Goal: Task Accomplishment & Management: Manage account settings

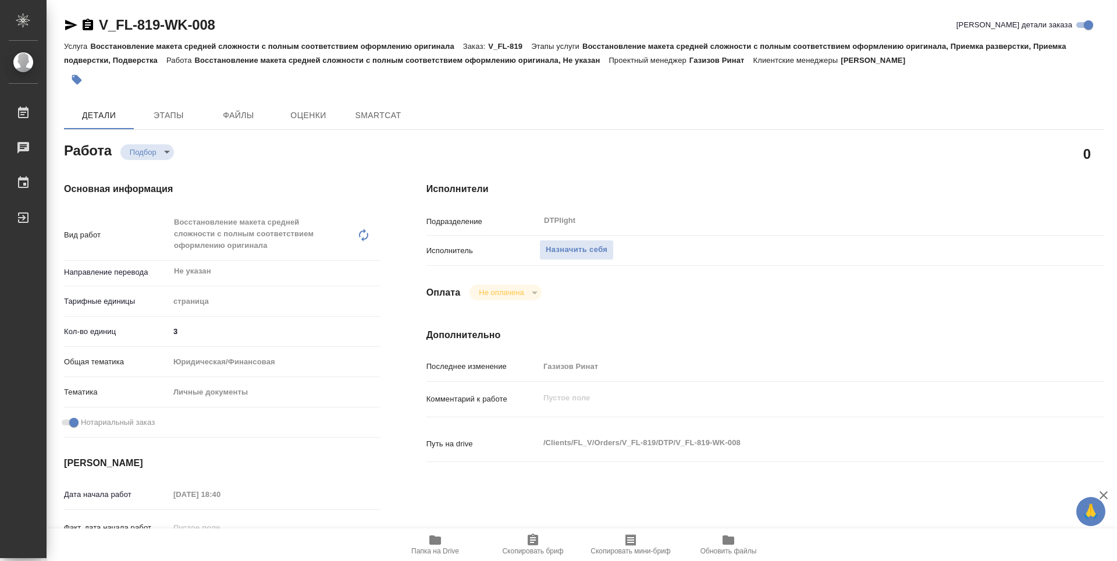
type textarea "x"
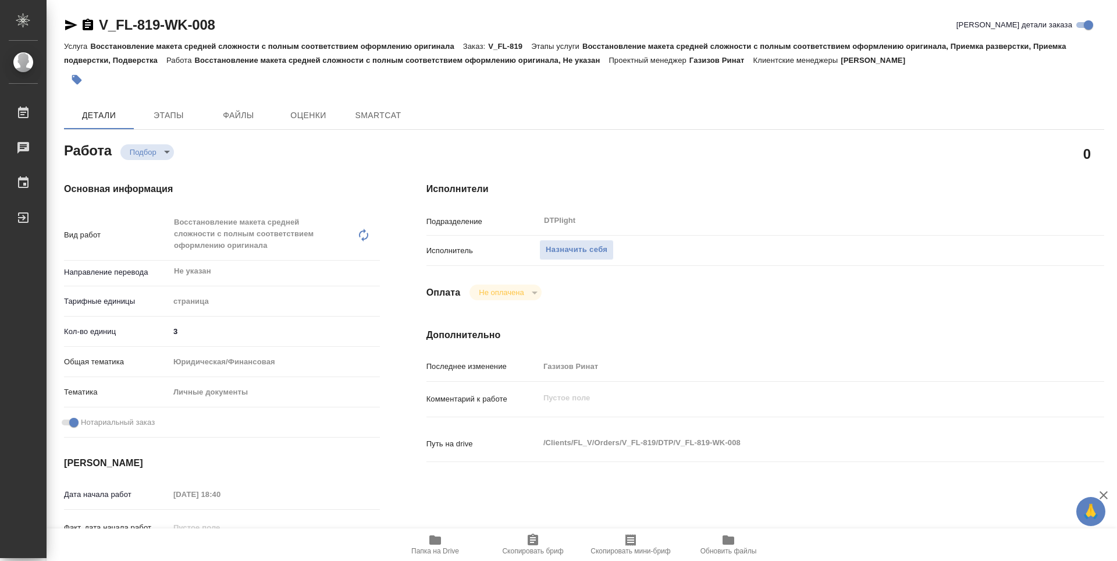
type textarea "x"
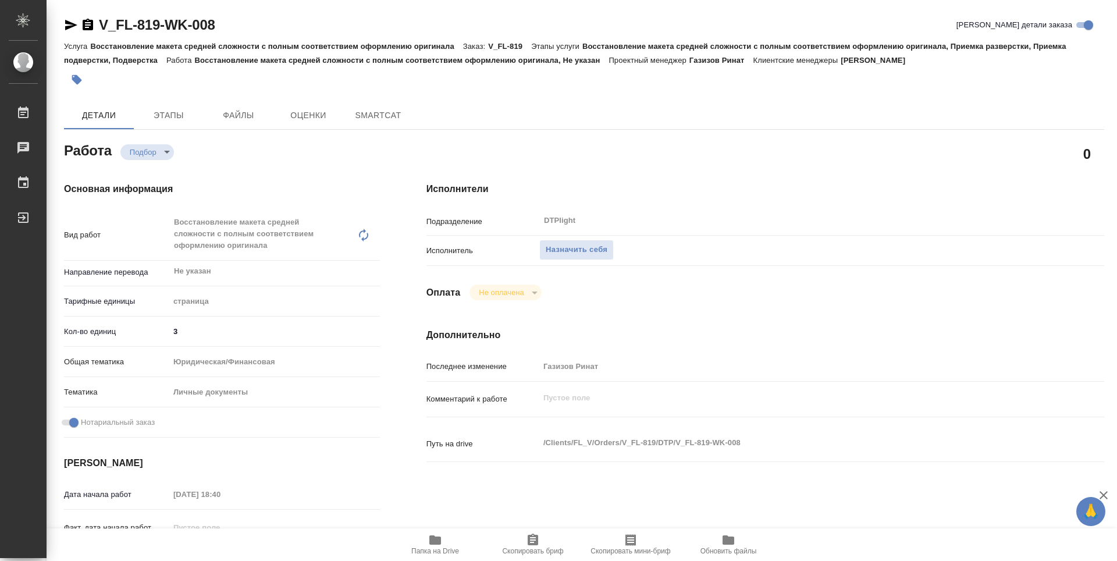
type textarea "x"
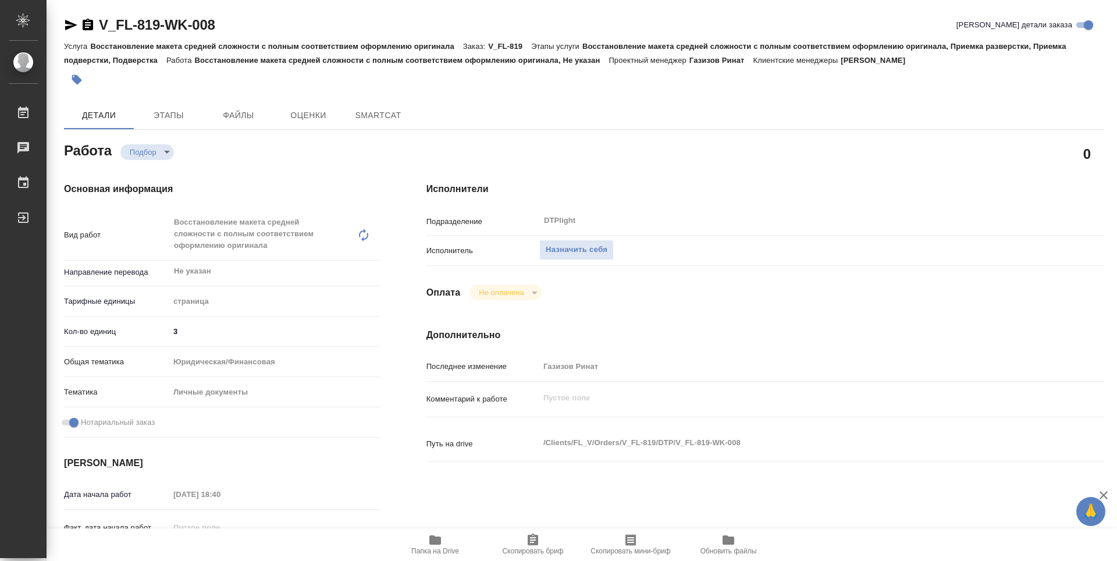
type textarea "x"
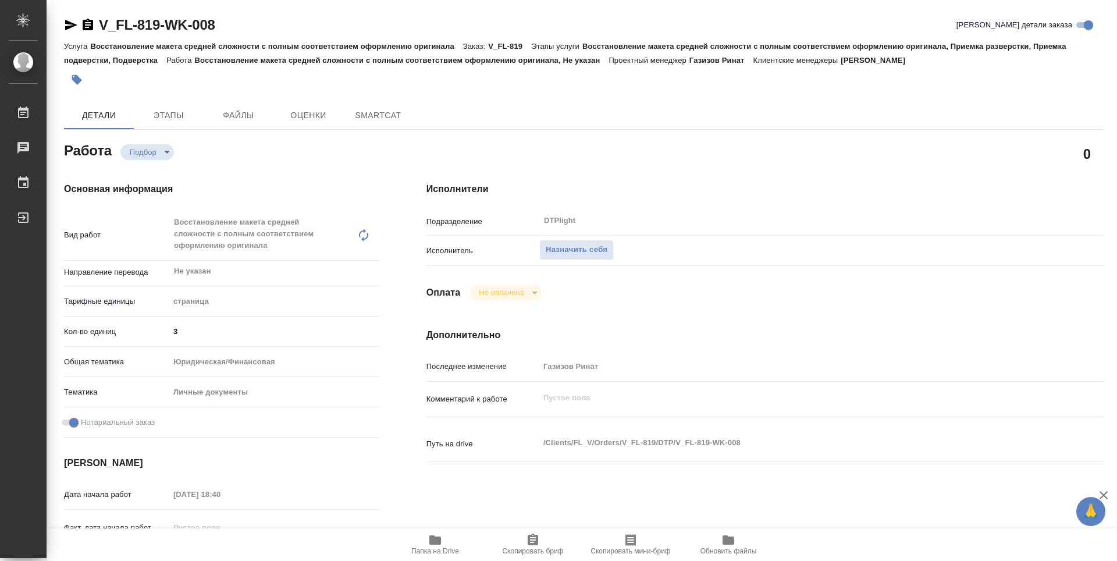
type textarea "x"
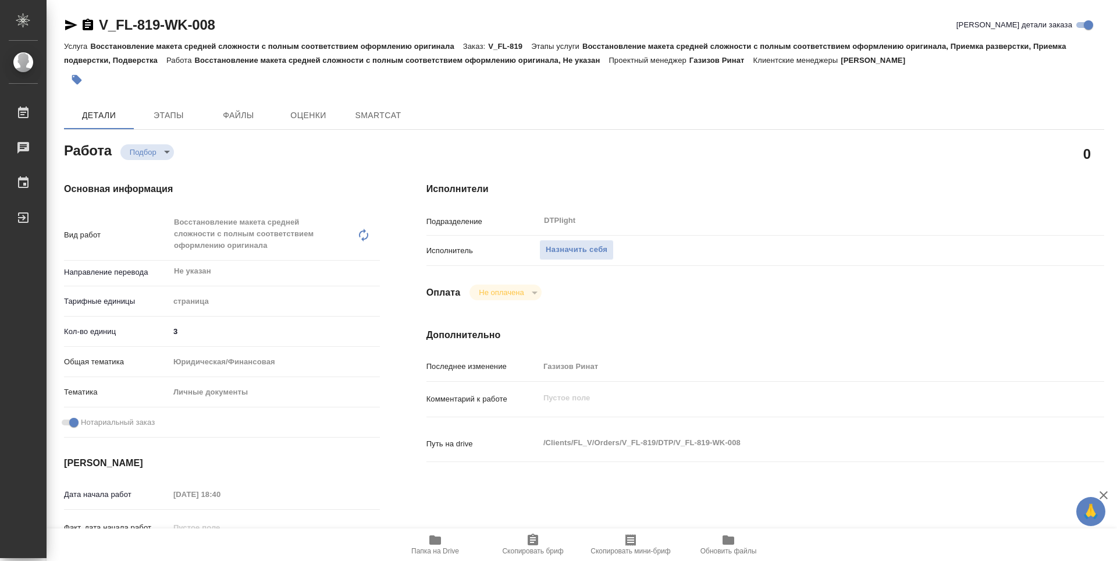
type textarea "x"
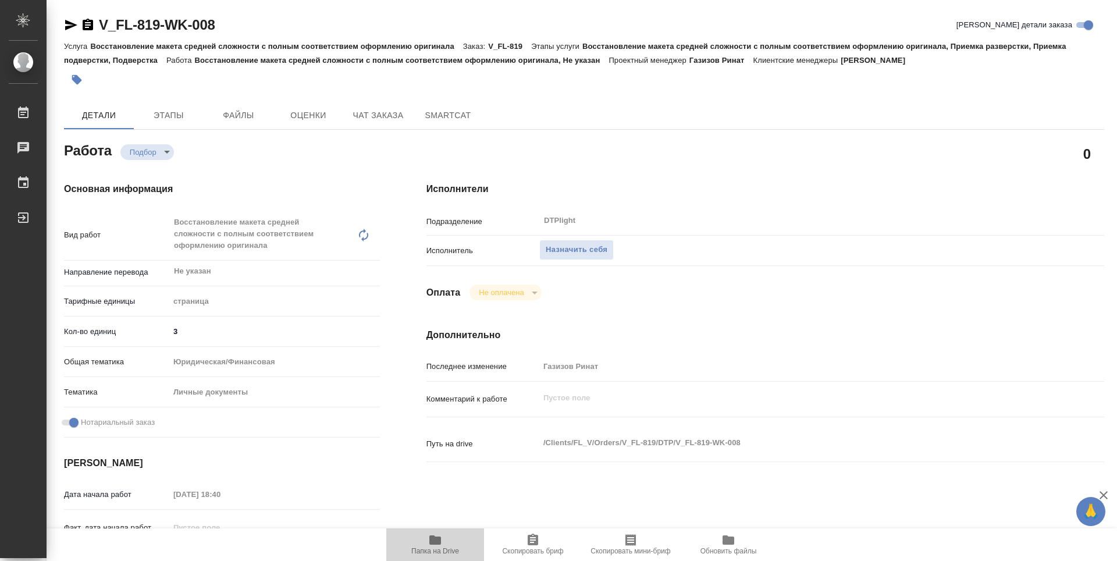
click at [436, 544] on icon "button" at bounding box center [435, 539] width 12 height 9
type textarea "x"
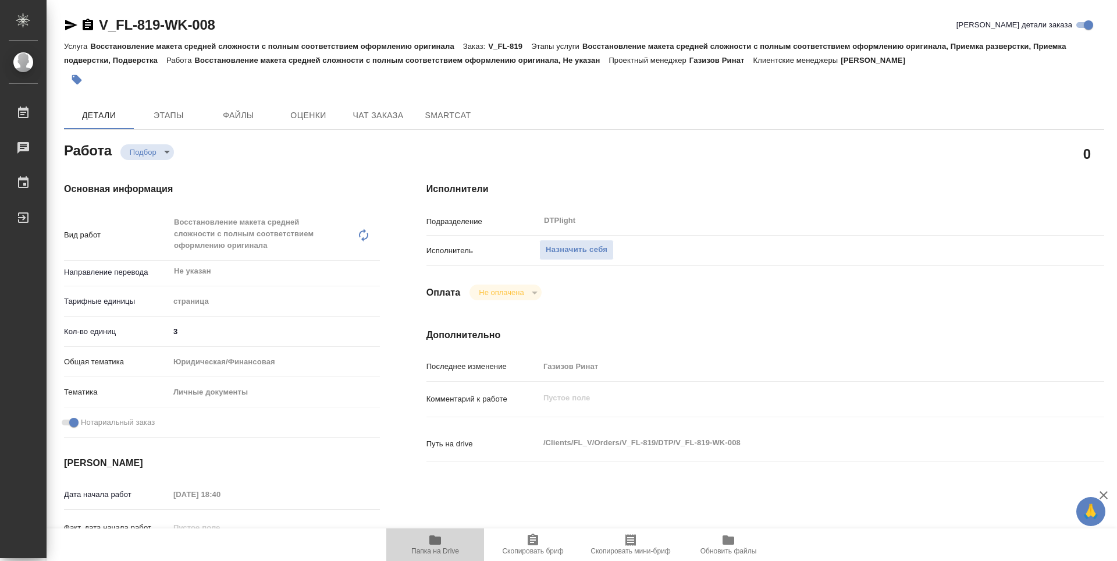
type textarea "x"
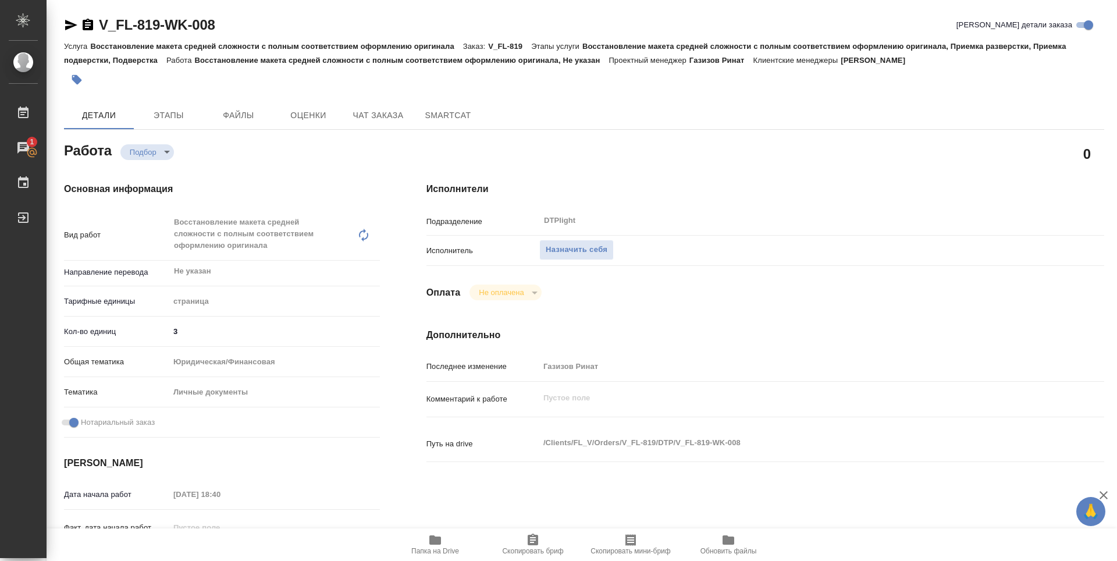
type textarea "x"
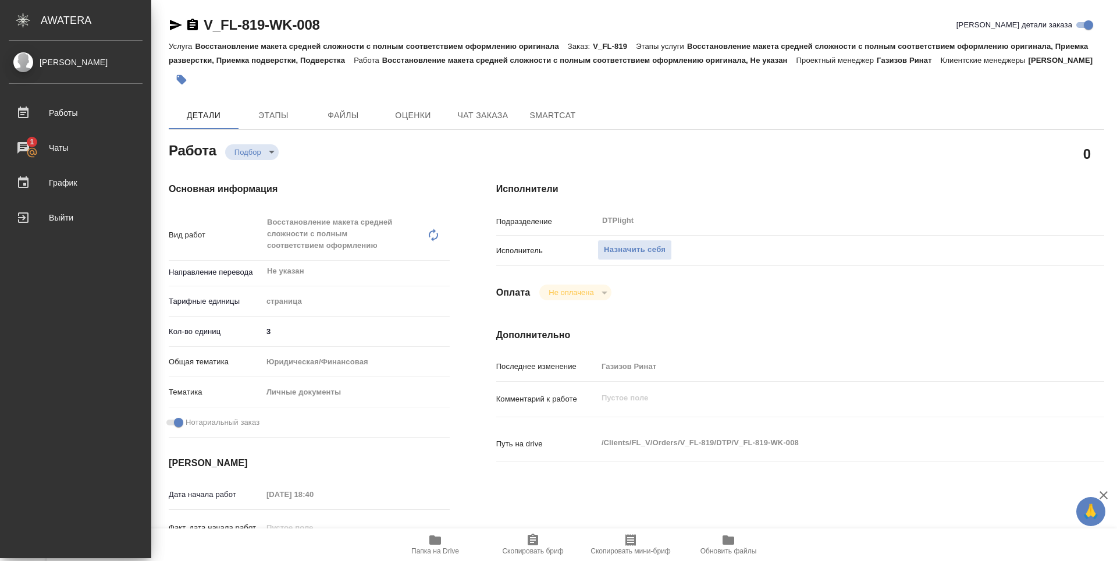
type textarea "x"
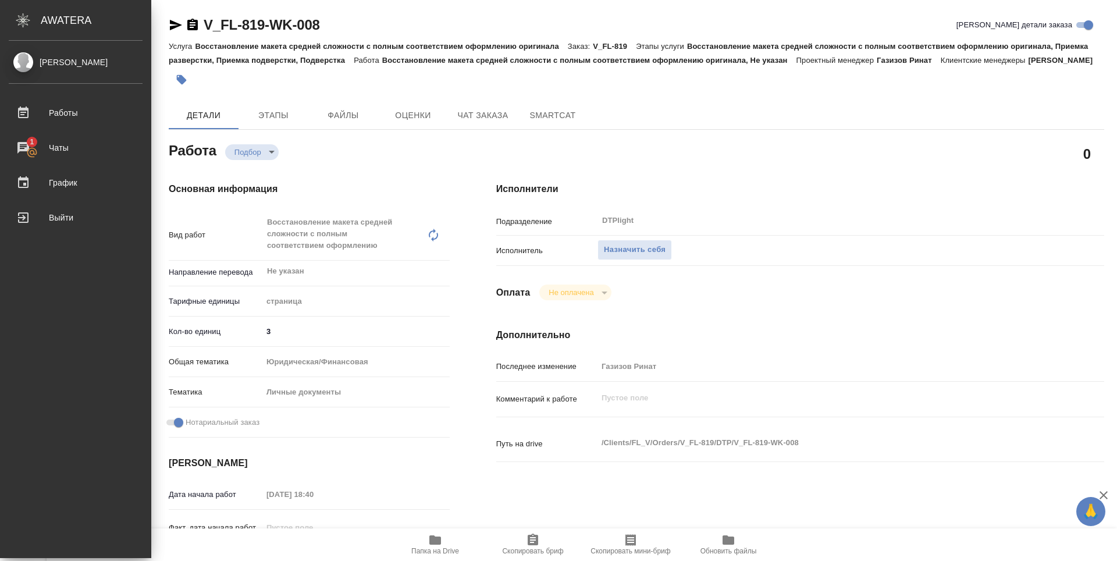
type textarea "x"
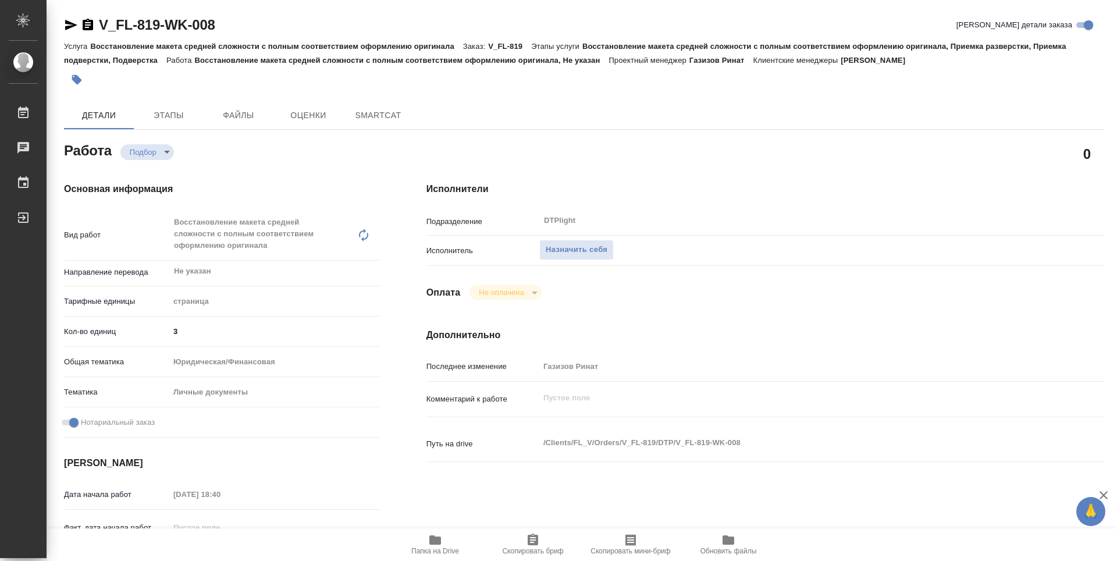
type textarea "x"
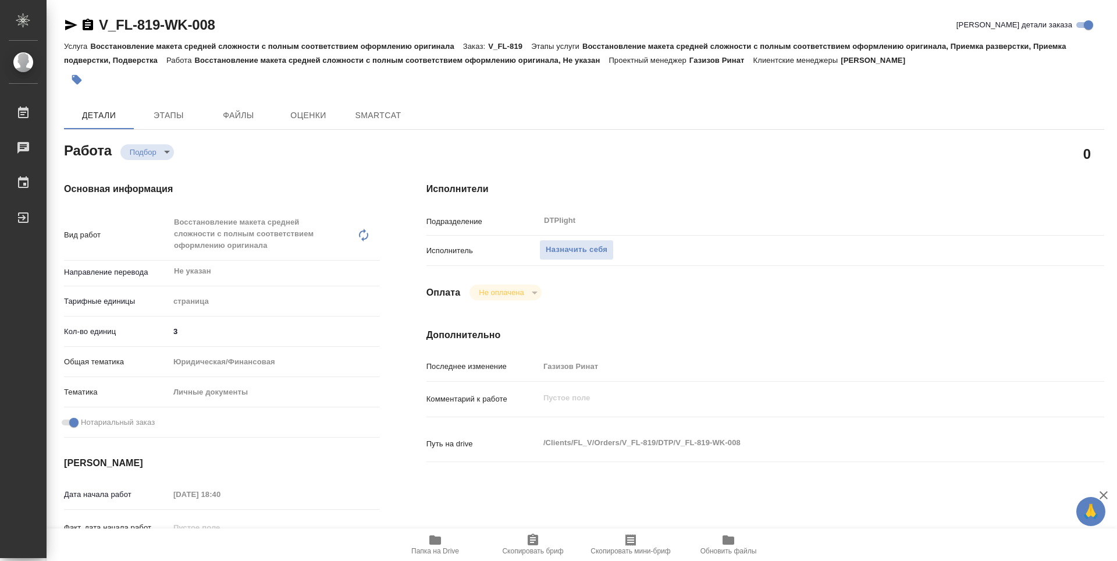
type textarea "x"
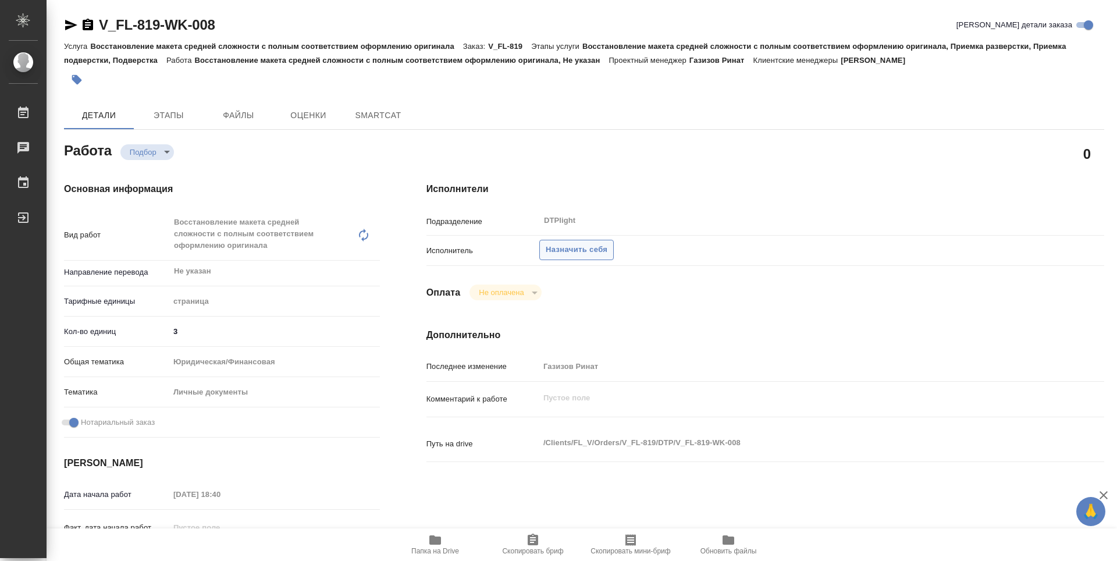
type textarea "x"
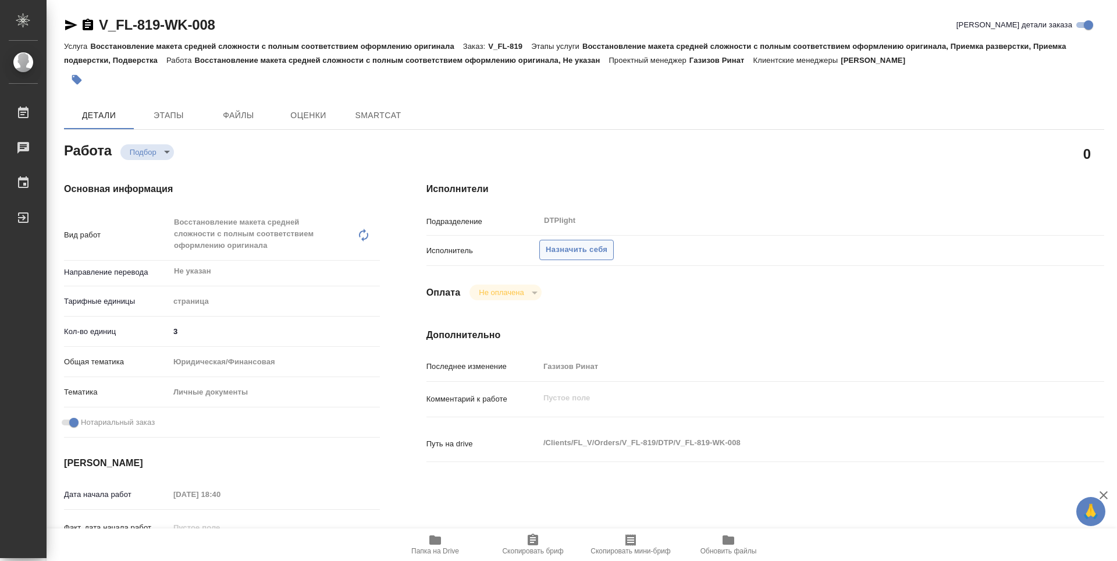
type textarea "x"
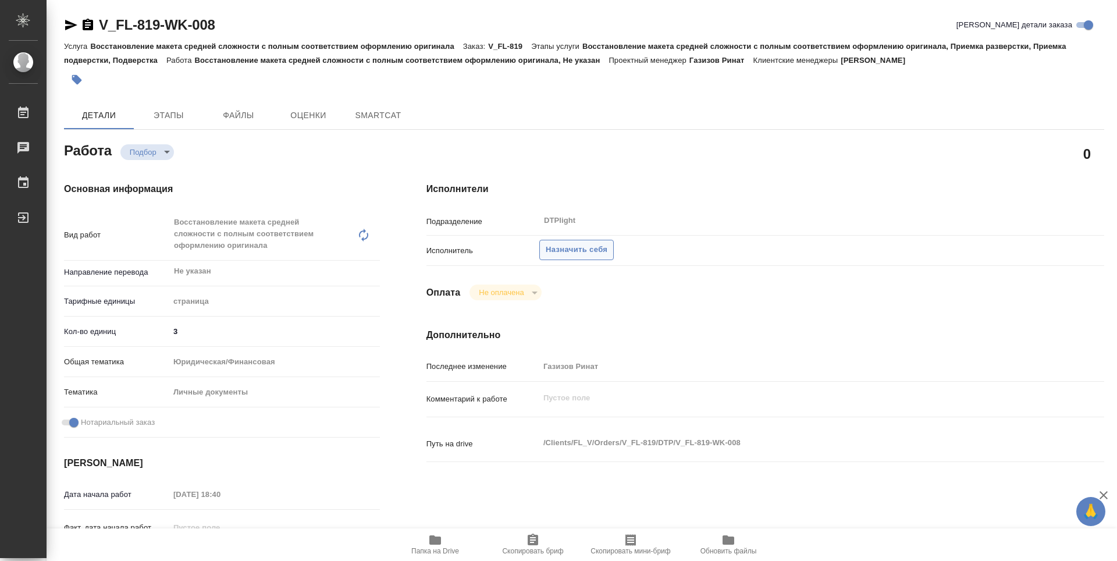
type textarea "x"
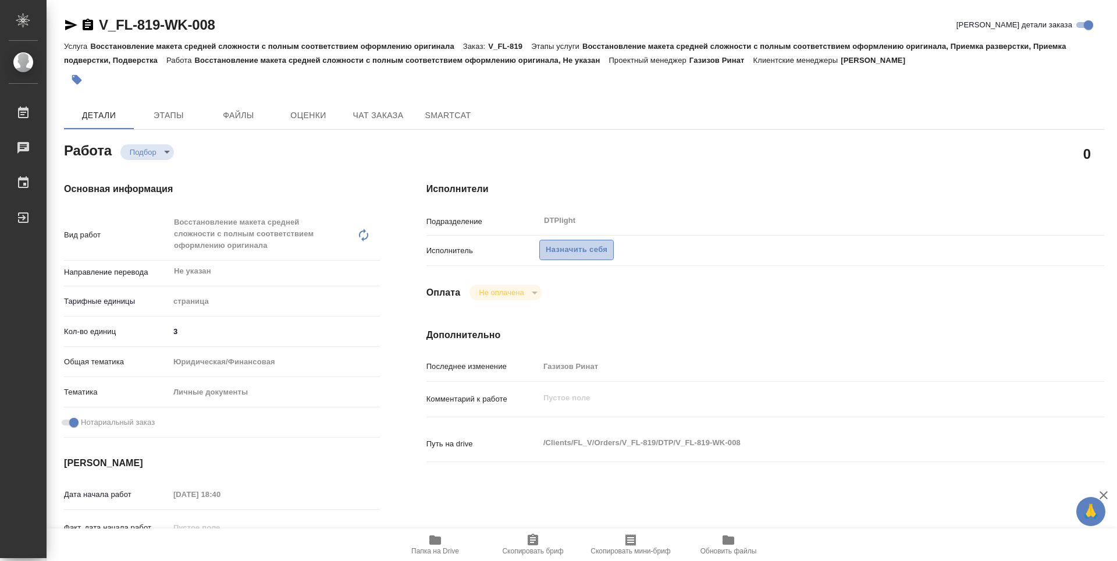
click at [595, 244] on span "Назначить себя" at bounding box center [577, 249] width 62 height 13
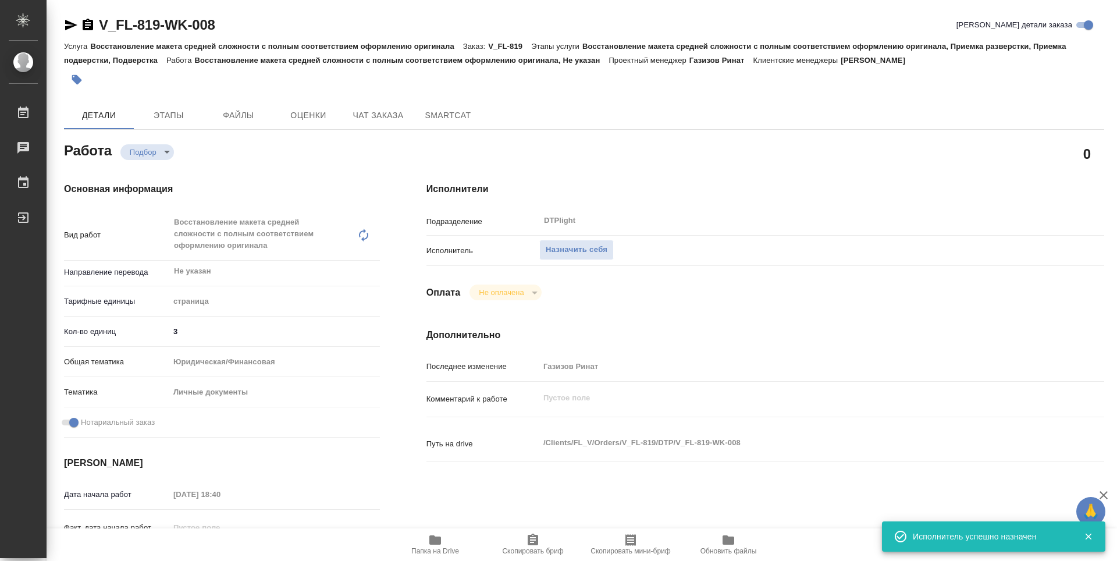
type textarea "x"
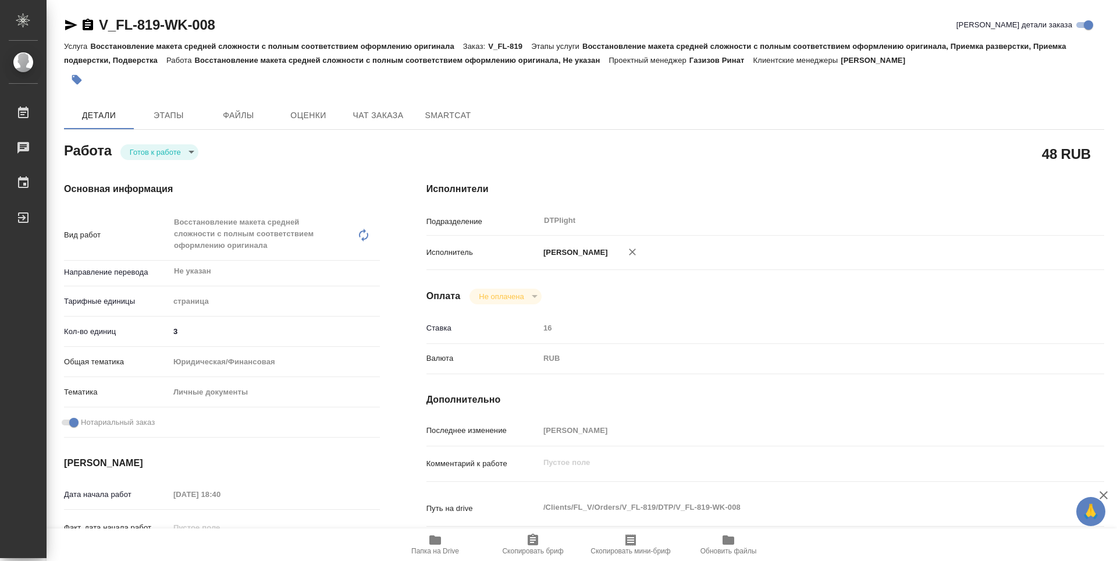
type textarea "x"
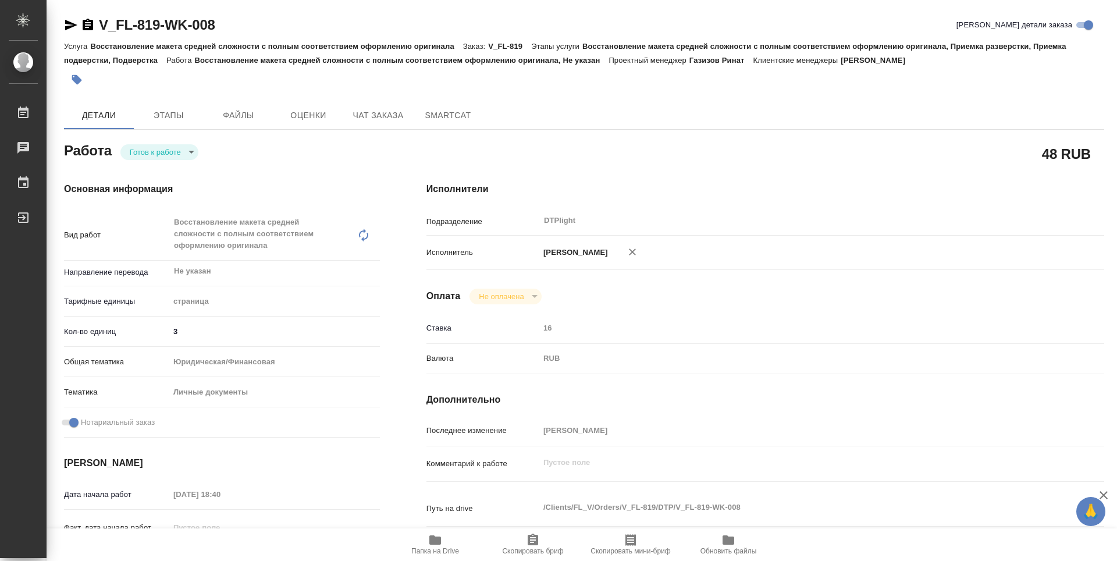
type textarea "x"
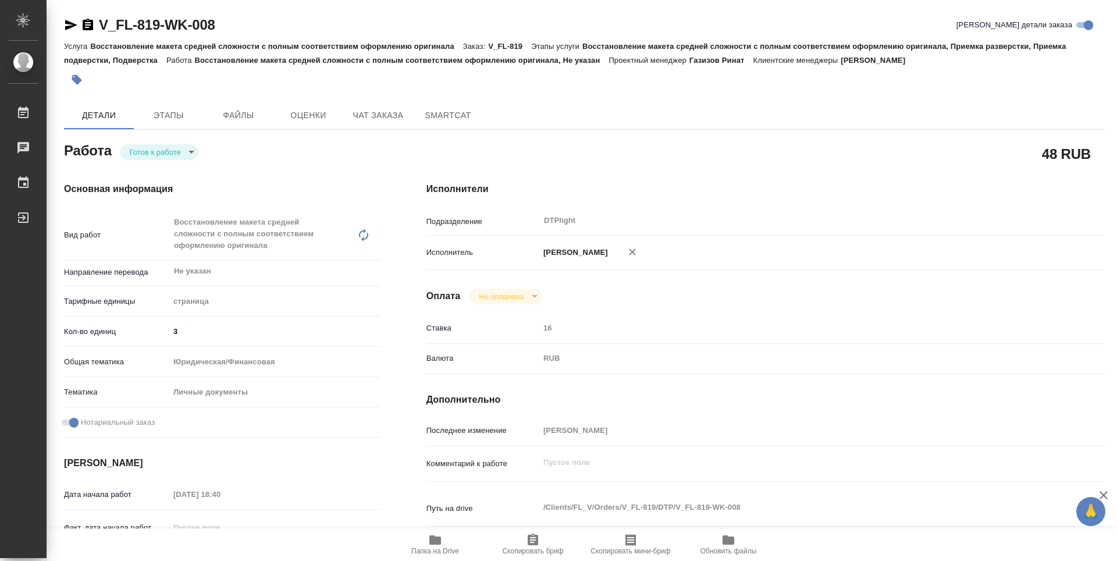
type textarea "x"
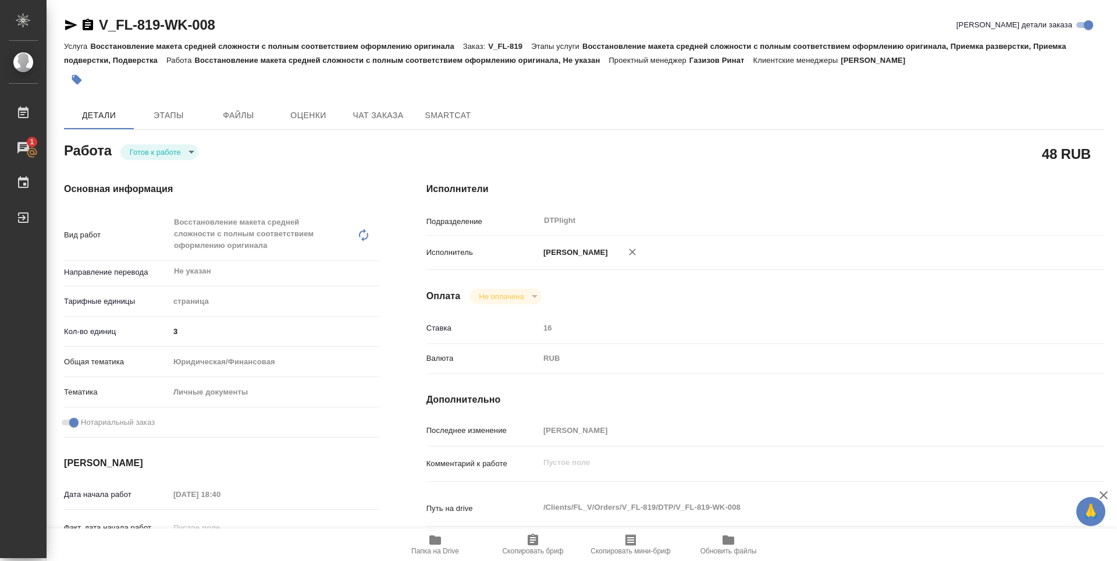
click at [177, 153] on body "🙏 .cls-1 fill:#fff; AWATERA Zubakova Viktoriya Работы 1 Чаты График Выйти V_FL-…" at bounding box center [558, 280] width 1117 height 561
click at [173, 152] on li "В работе" at bounding box center [159, 152] width 78 height 20
type textarea "x"
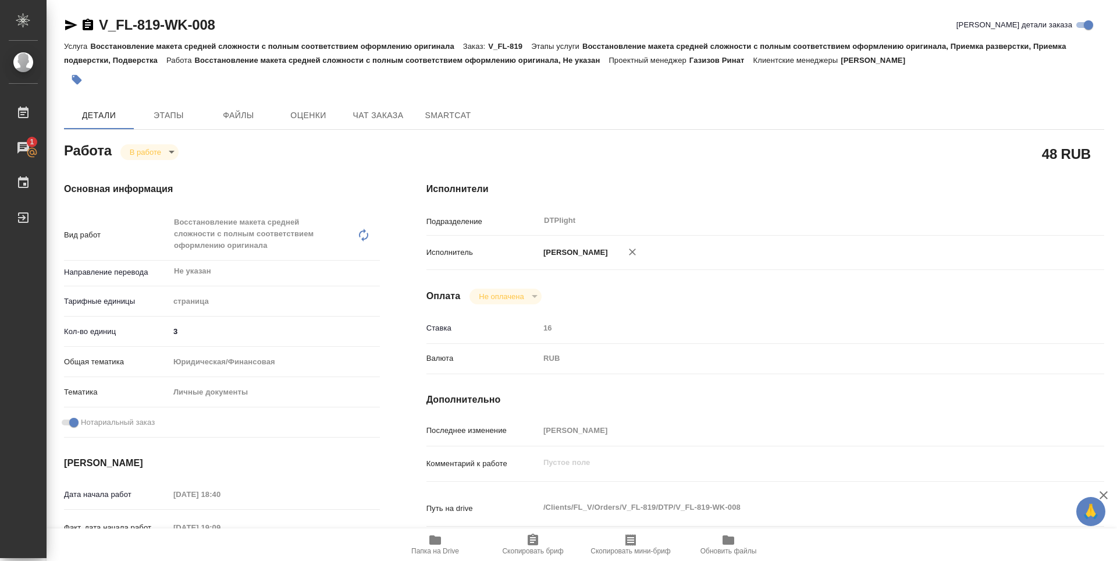
type textarea "x"
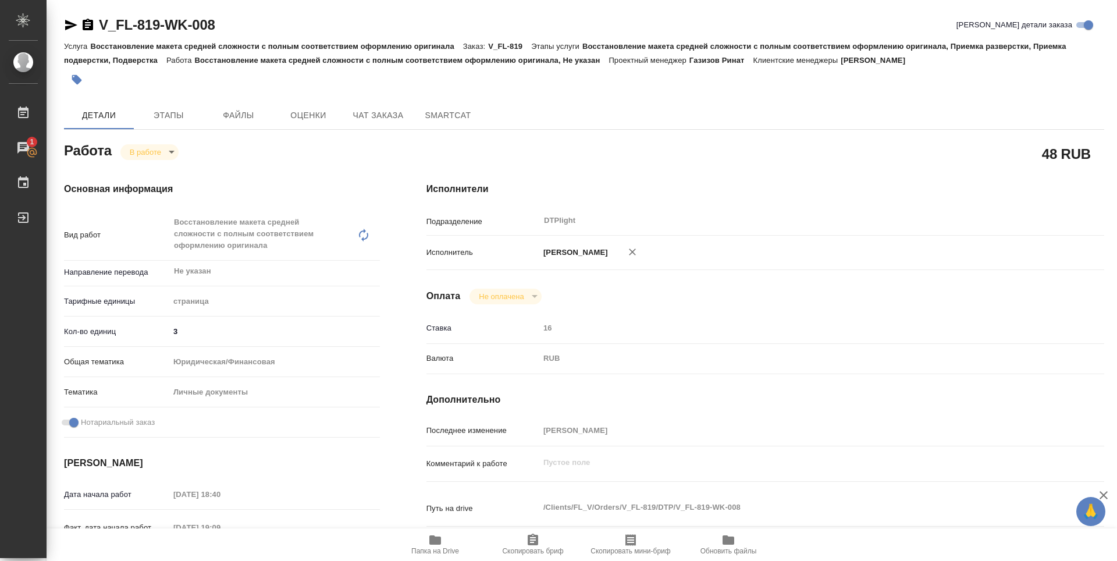
type textarea "x"
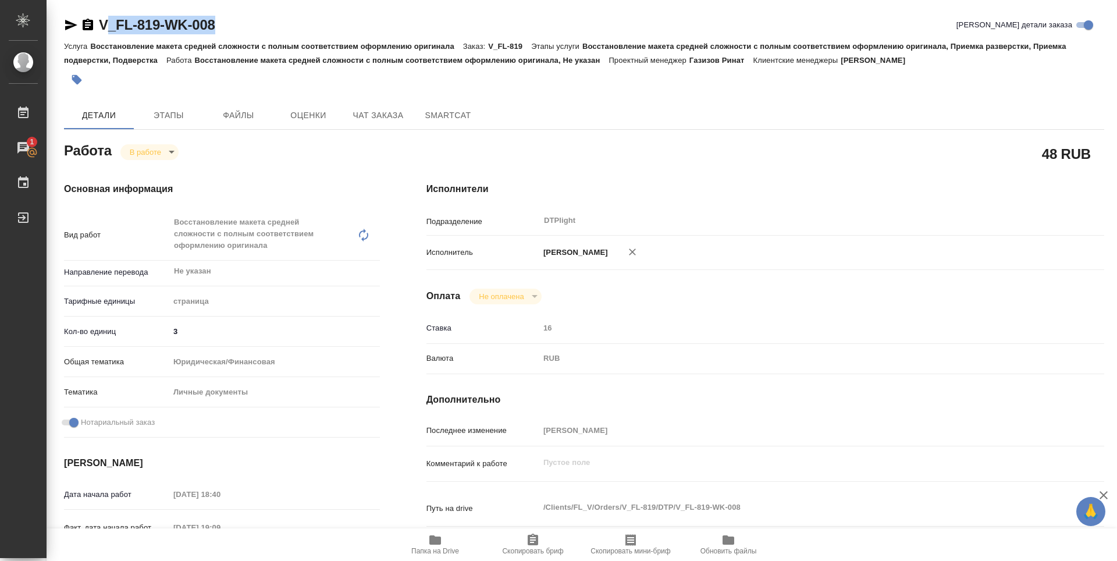
type textarea "x"
drag, startPoint x: 218, startPoint y: 26, endPoint x: 100, endPoint y: 13, distance: 118.8
click at [100, 13] on div "V_FL-819-WK-008 Кратко детали заказа Услуга Восстановление макета средней сложн…" at bounding box center [584, 513] width 1053 height 1027
copy link "V_FL-819-WK-008"
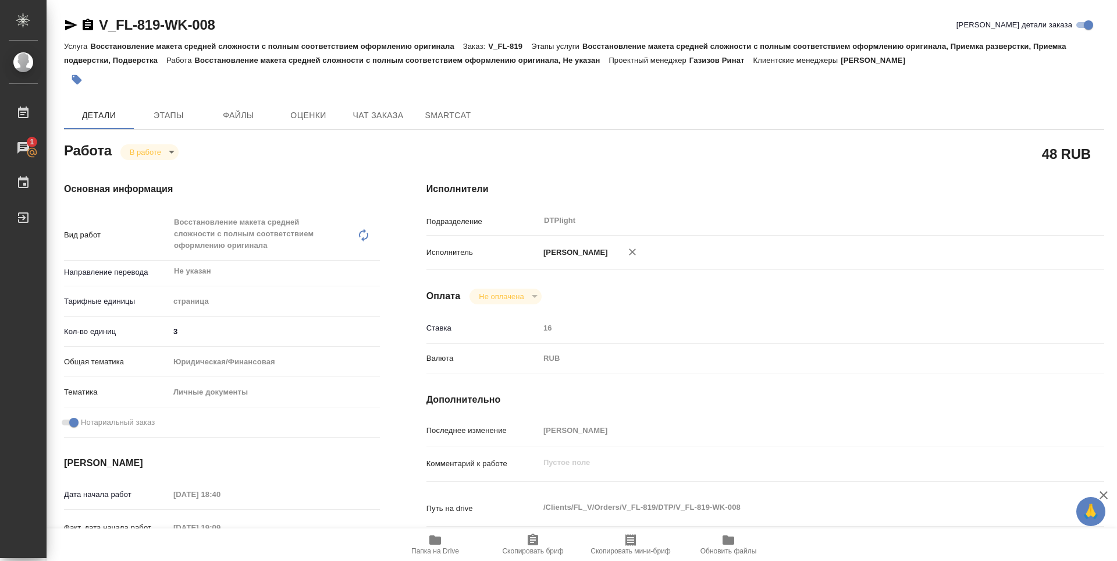
click at [639, 188] on h4 "Исполнители" at bounding box center [765, 189] width 678 height 14
type textarea "x"
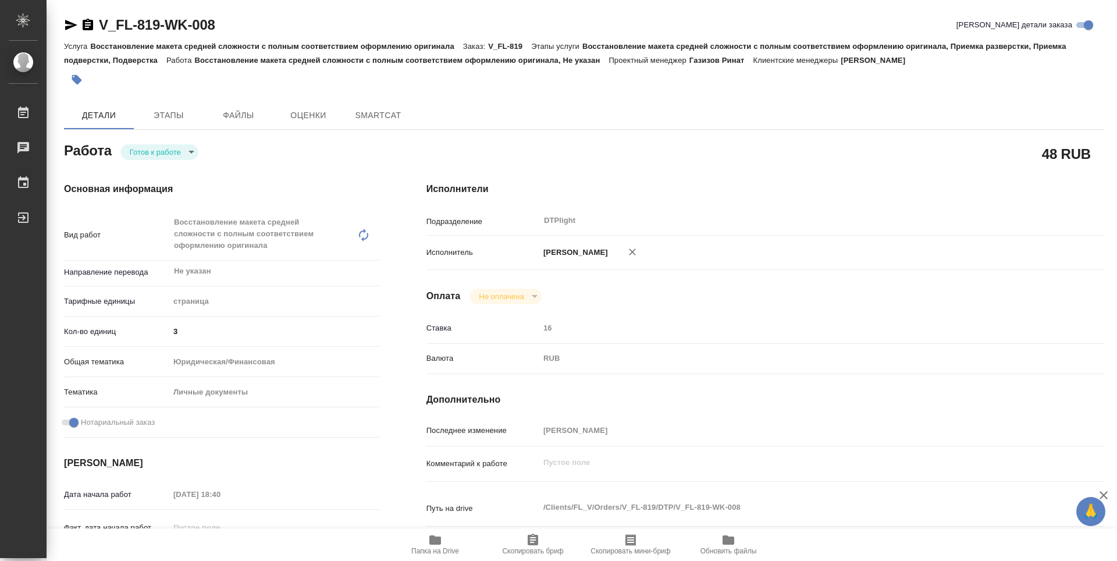
type textarea "x"
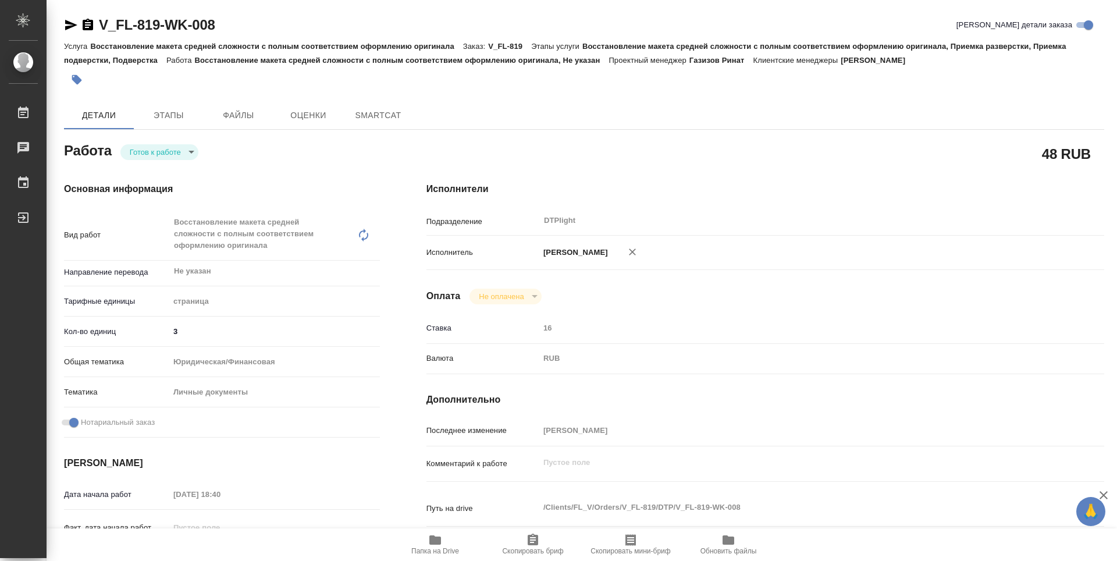
type textarea "x"
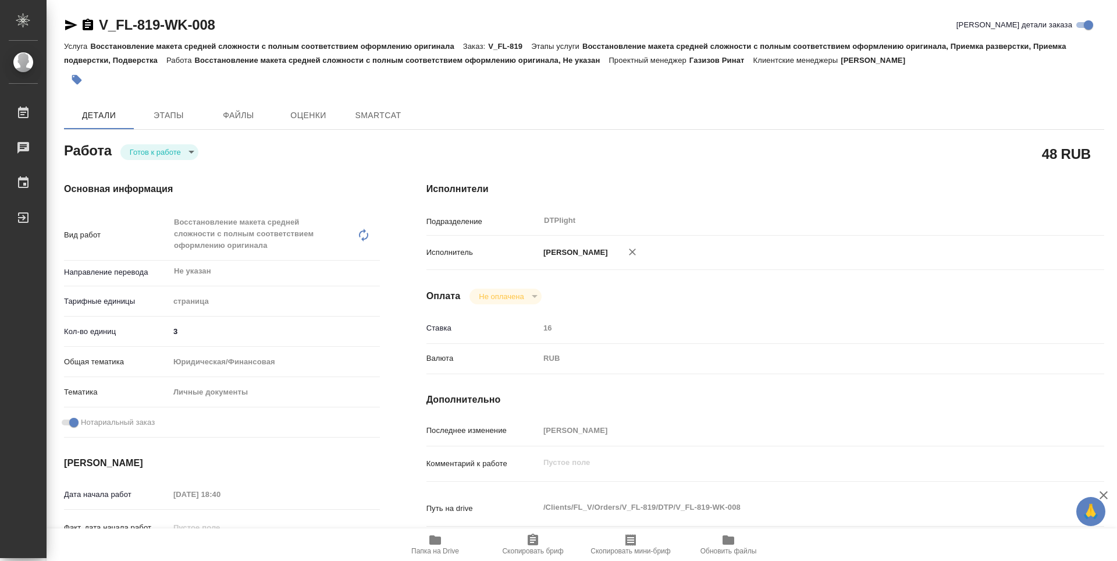
type textarea "x"
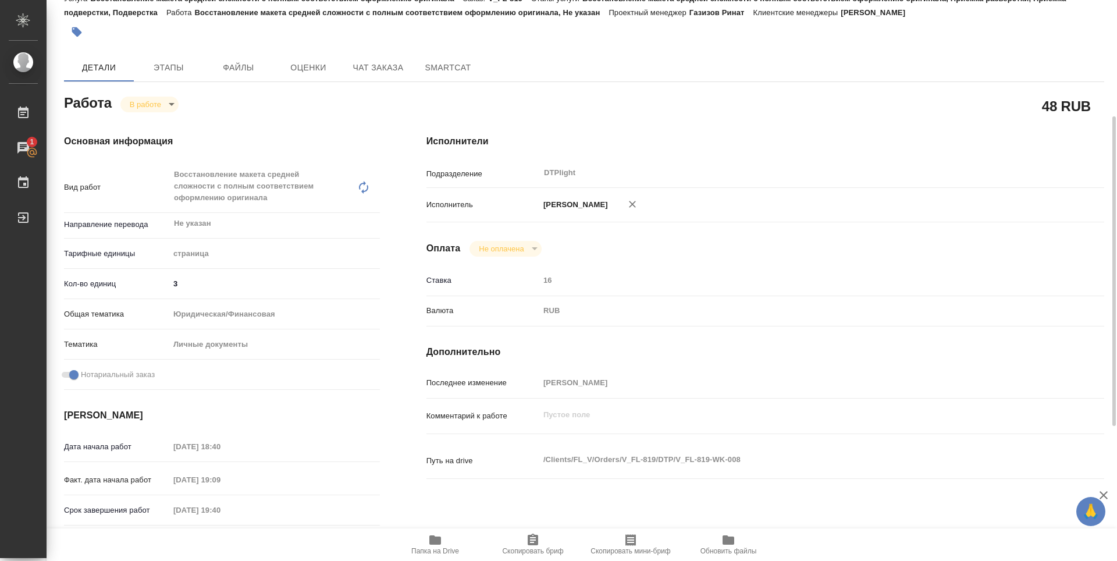
scroll to position [48, 0]
click at [155, 108] on body "🙏 .cls-1 fill:#fff; AWATERA Zubakova Viktoriya Работы 1 Чаты График Выйти V_FL-…" at bounding box center [558, 280] width 1117 height 561
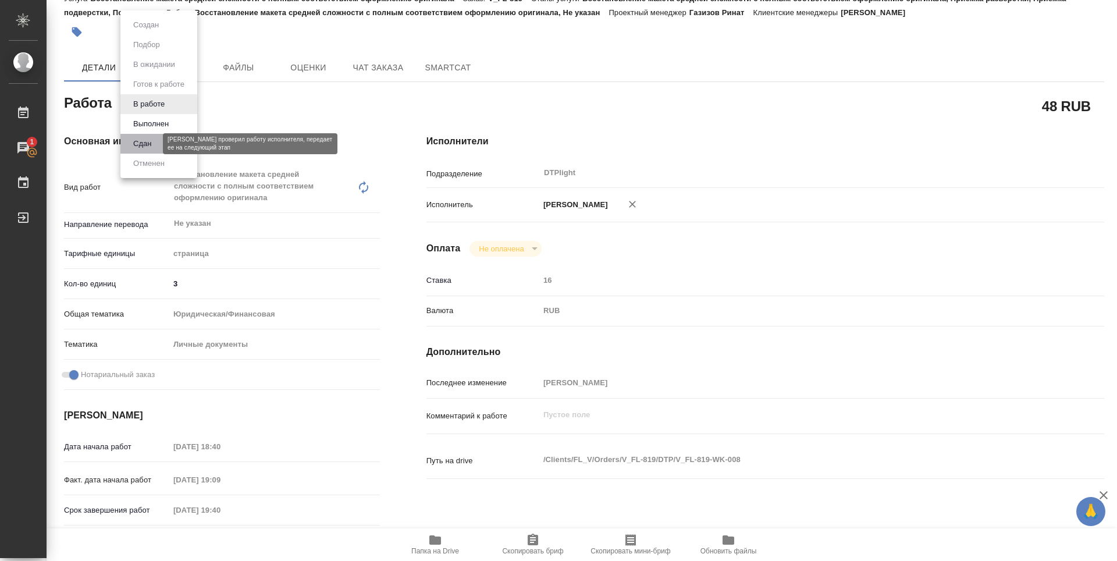
click at [145, 144] on button "Сдан" at bounding box center [142, 143] width 25 height 13
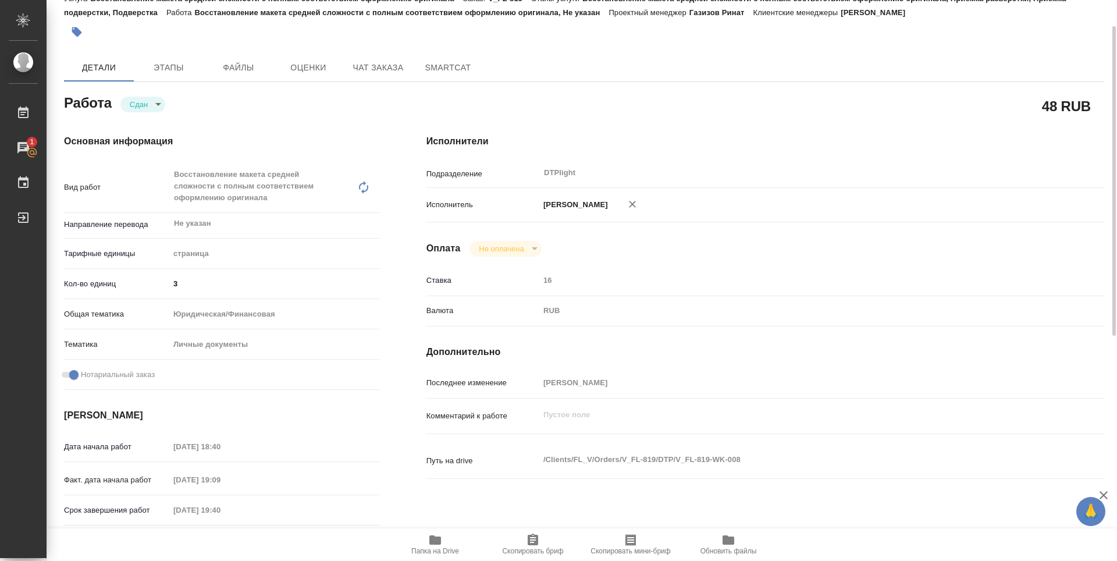
type textarea "x"
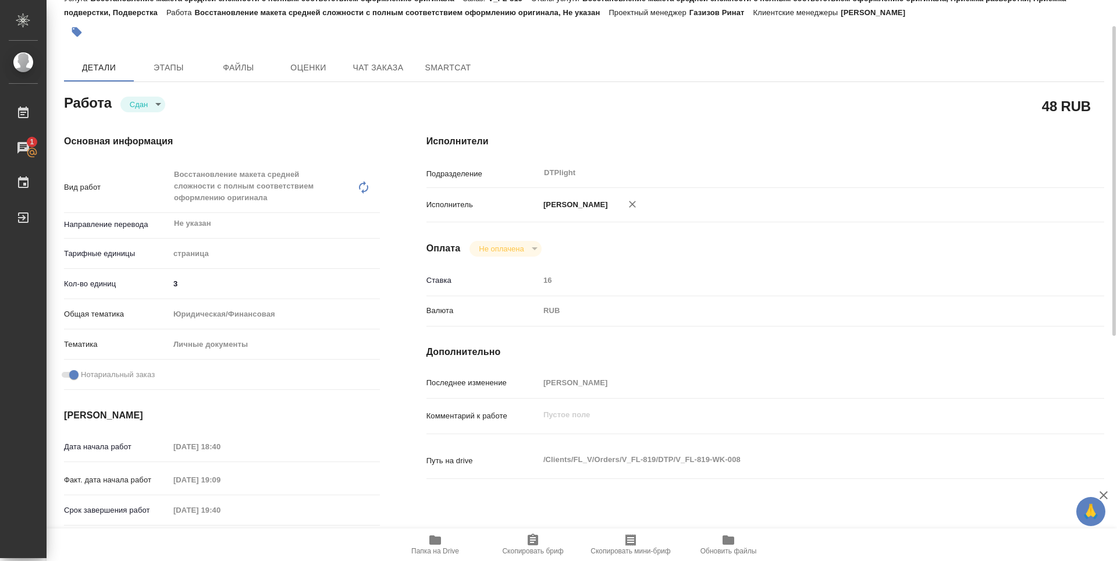
type textarea "x"
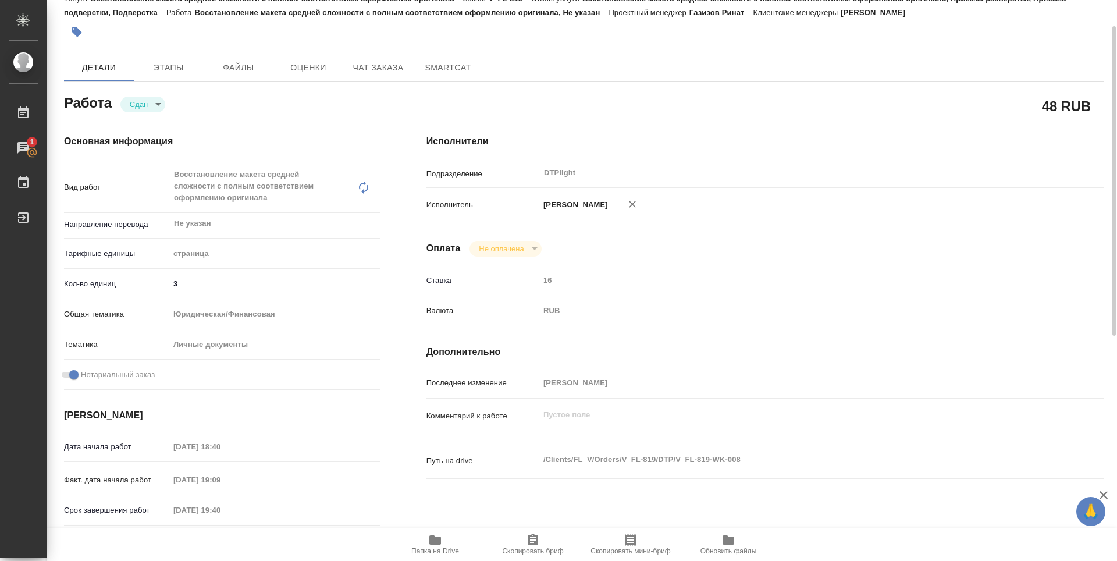
type textarea "x"
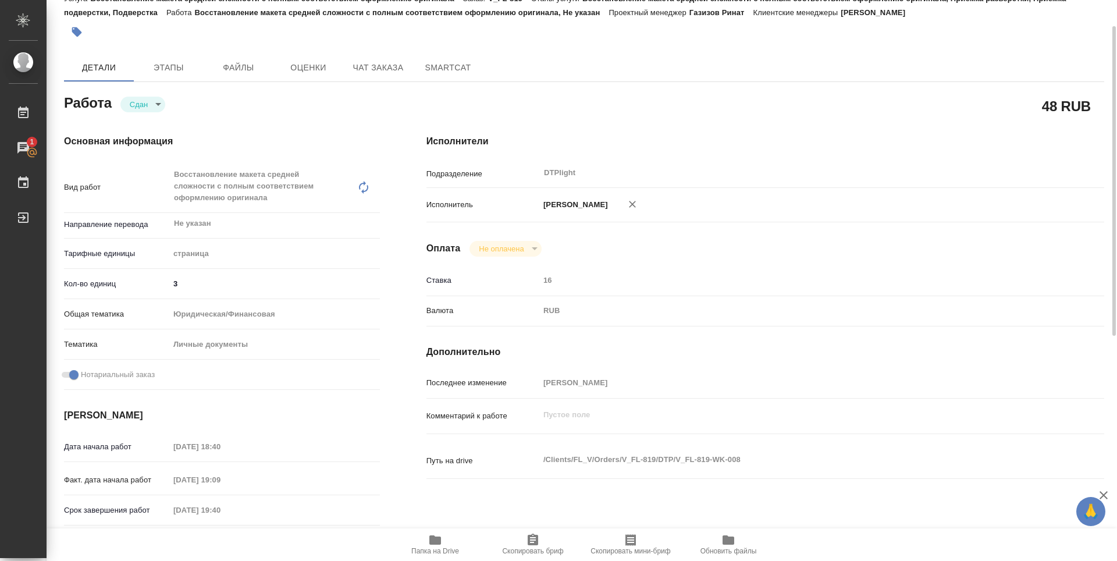
type textarea "x"
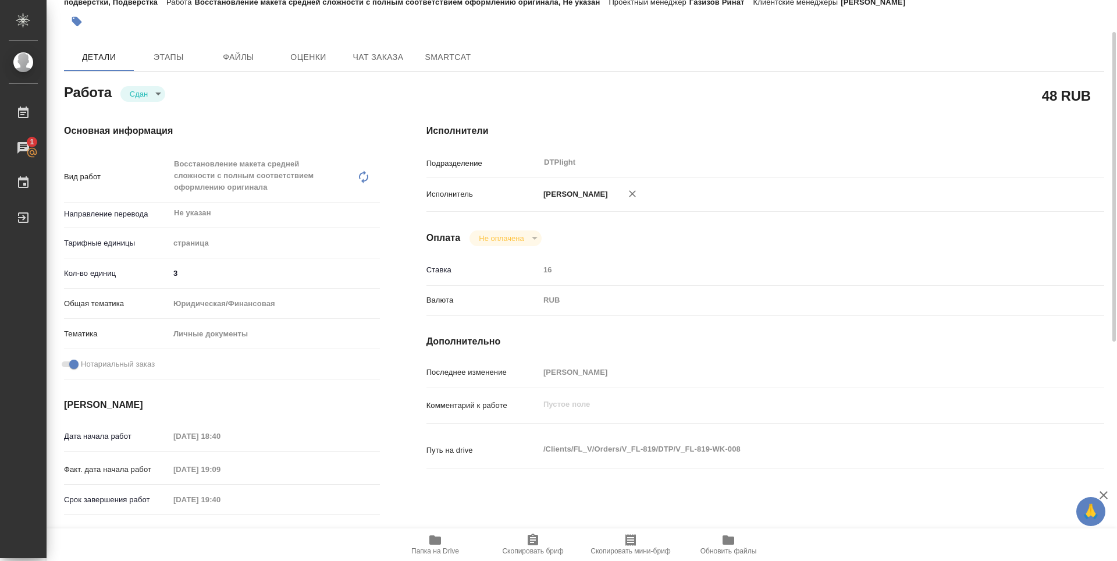
scroll to position [0, 0]
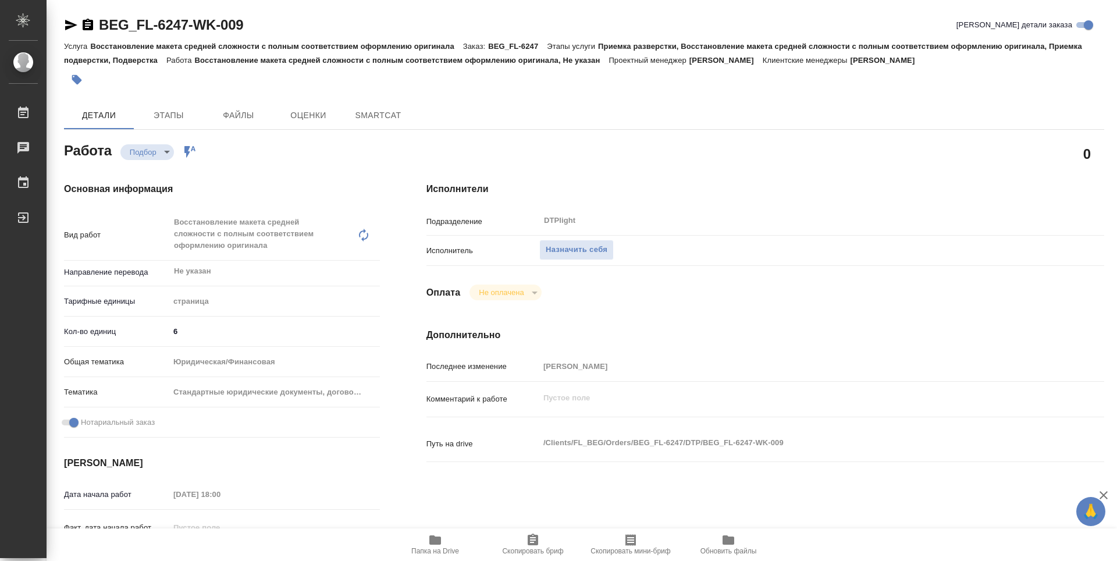
type textarea "x"
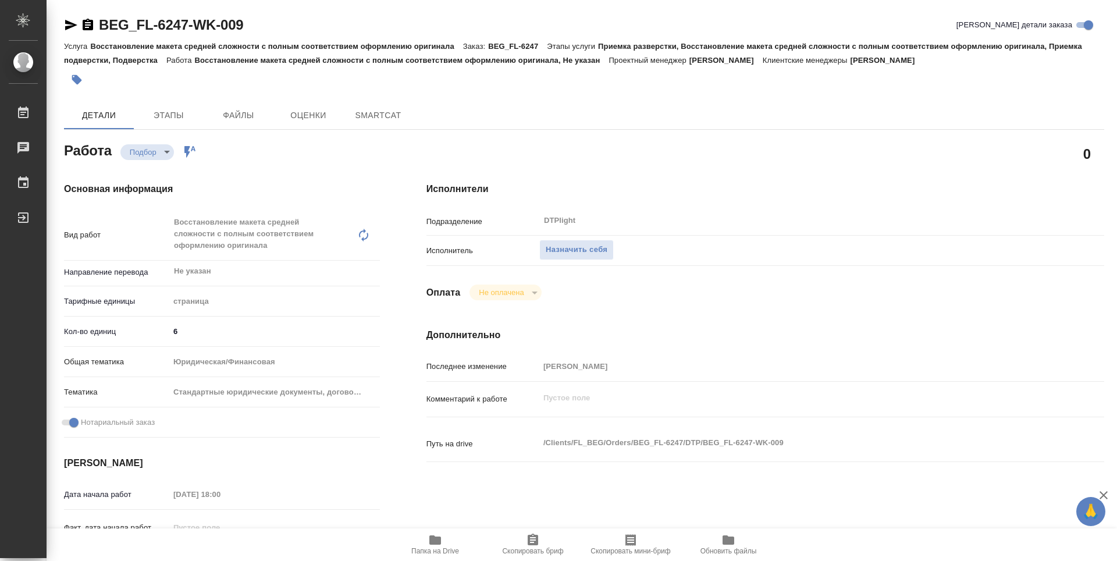
type textarea "x"
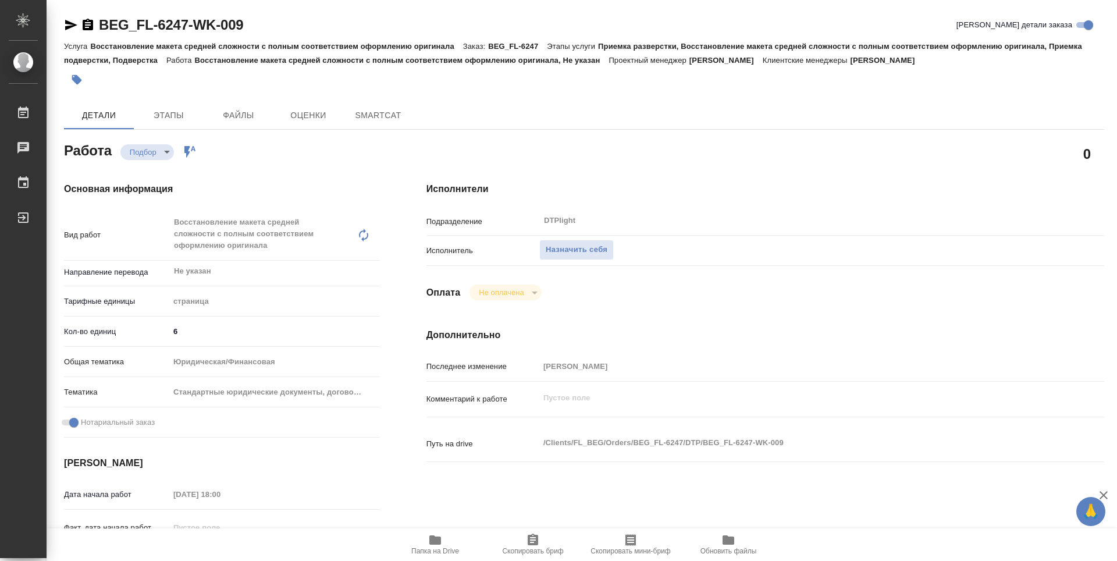
type textarea "x"
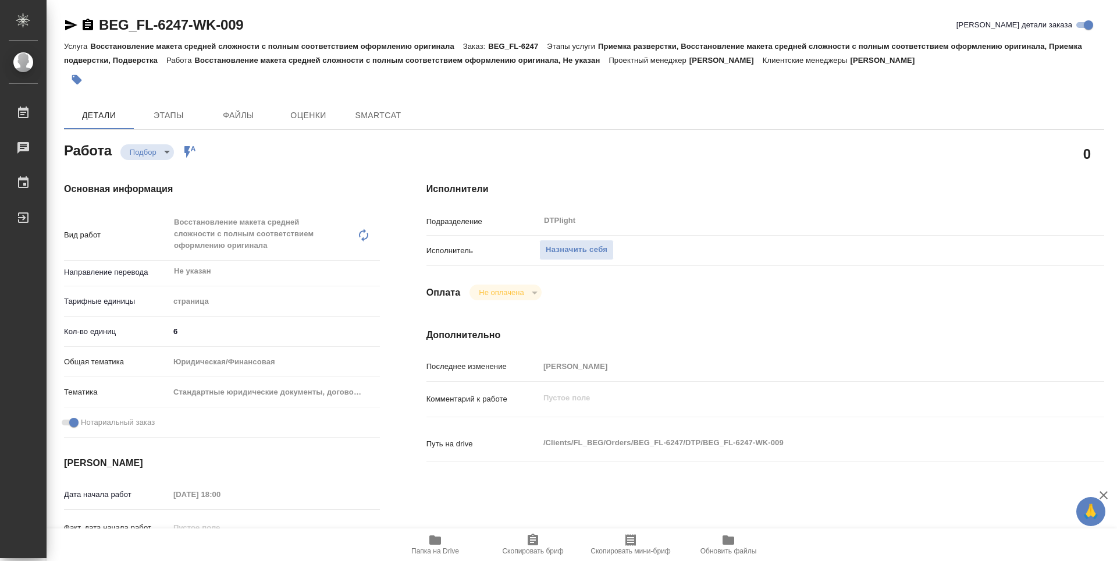
type textarea "x"
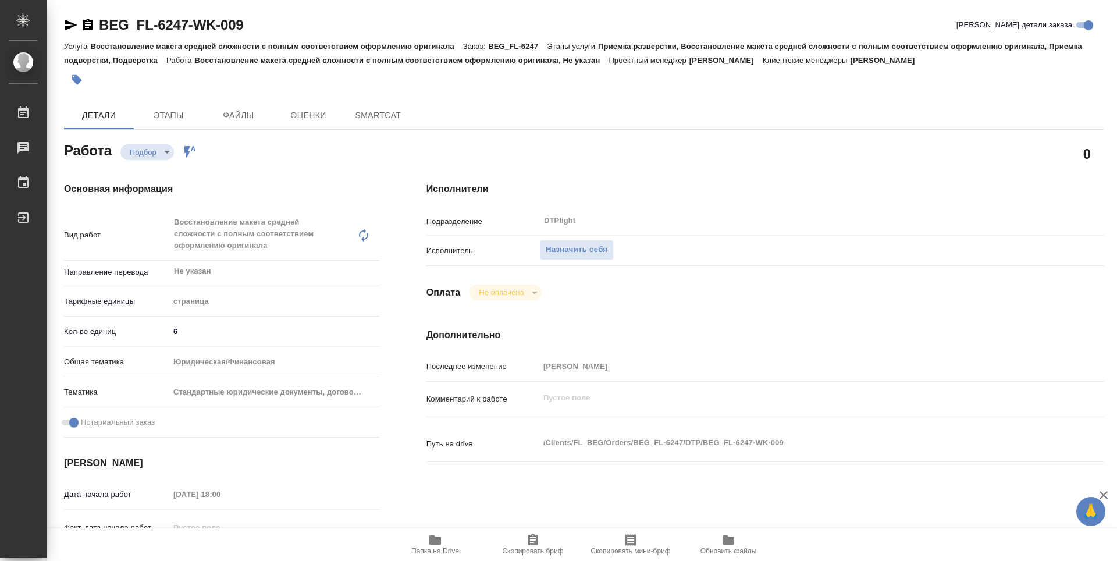
type textarea "x"
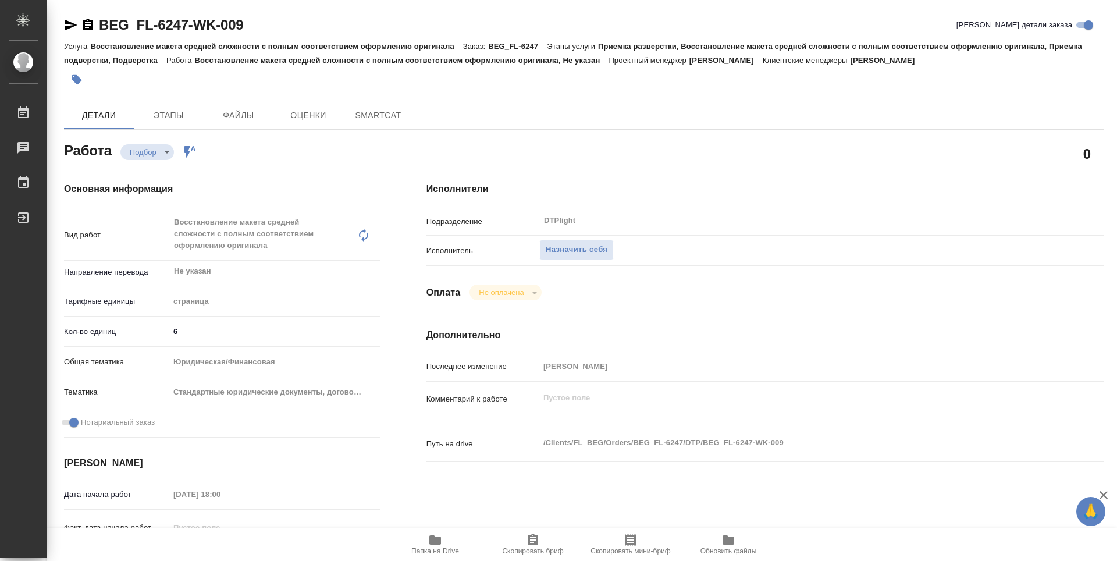
type textarea "x"
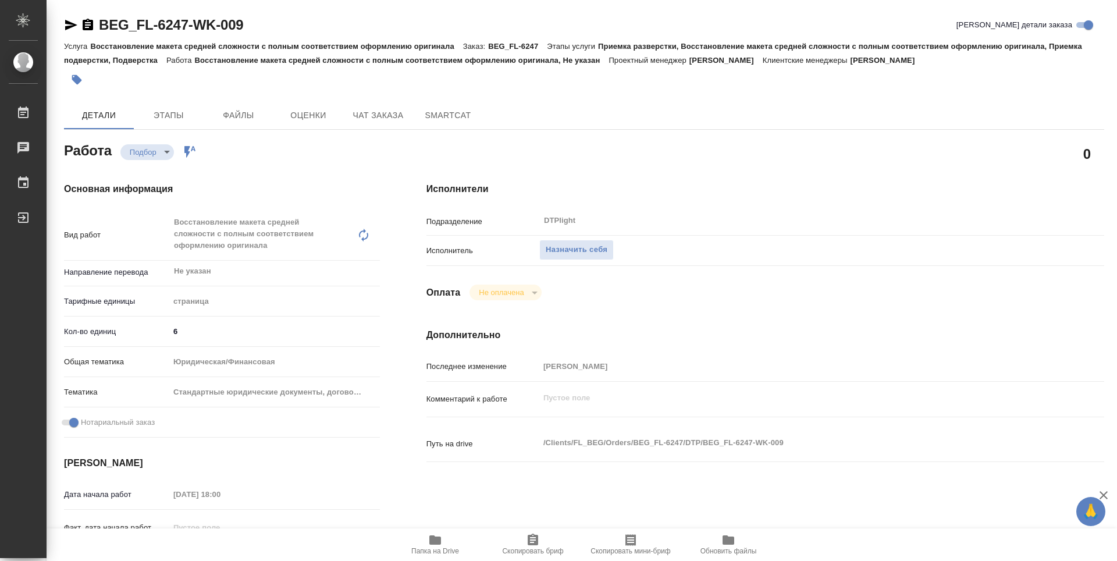
type textarea "x"
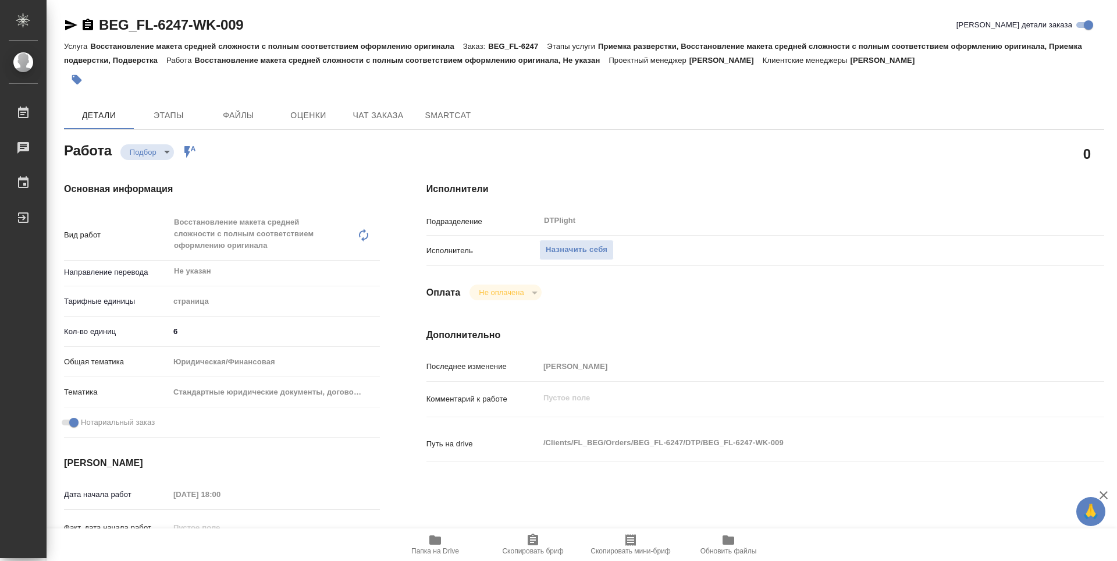
click at [434, 543] on icon "button" at bounding box center [435, 539] width 12 height 9
type textarea "x"
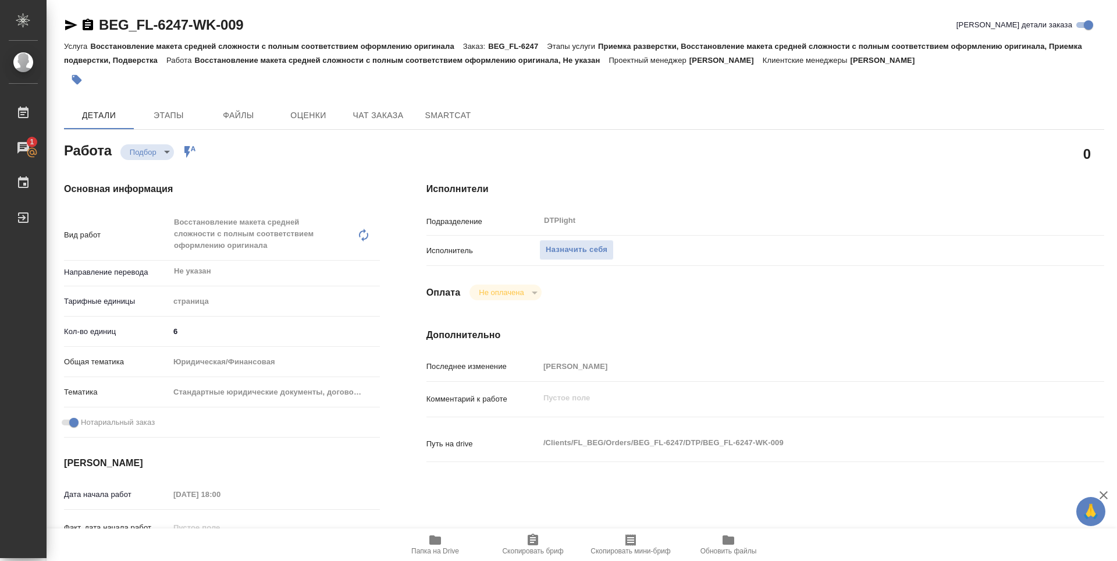
type textarea "x"
click at [589, 247] on span "Назначить себя" at bounding box center [577, 249] width 62 height 13
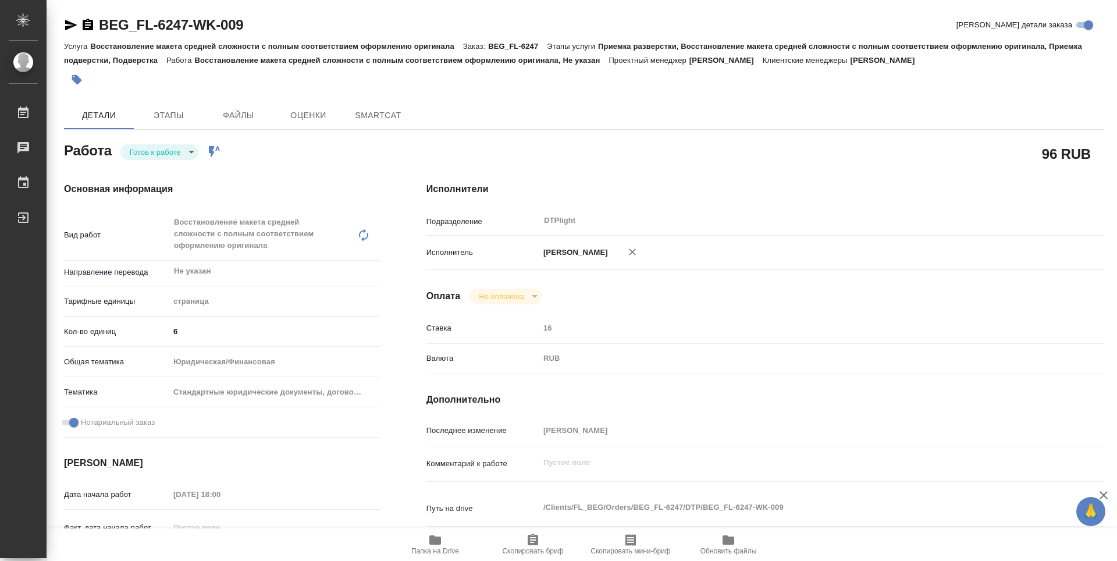
type textarea "x"
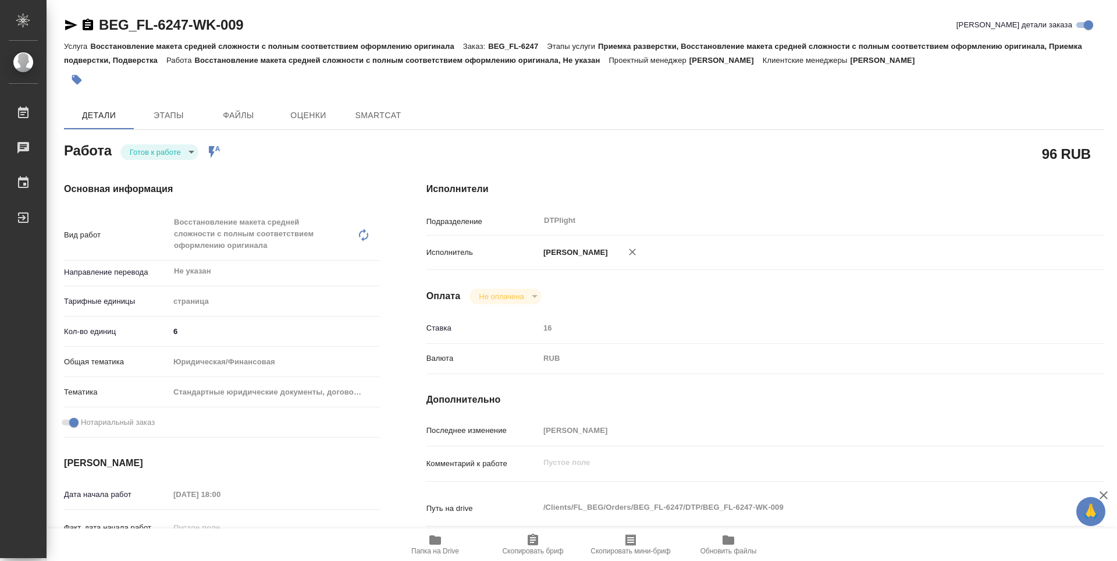
type textarea "x"
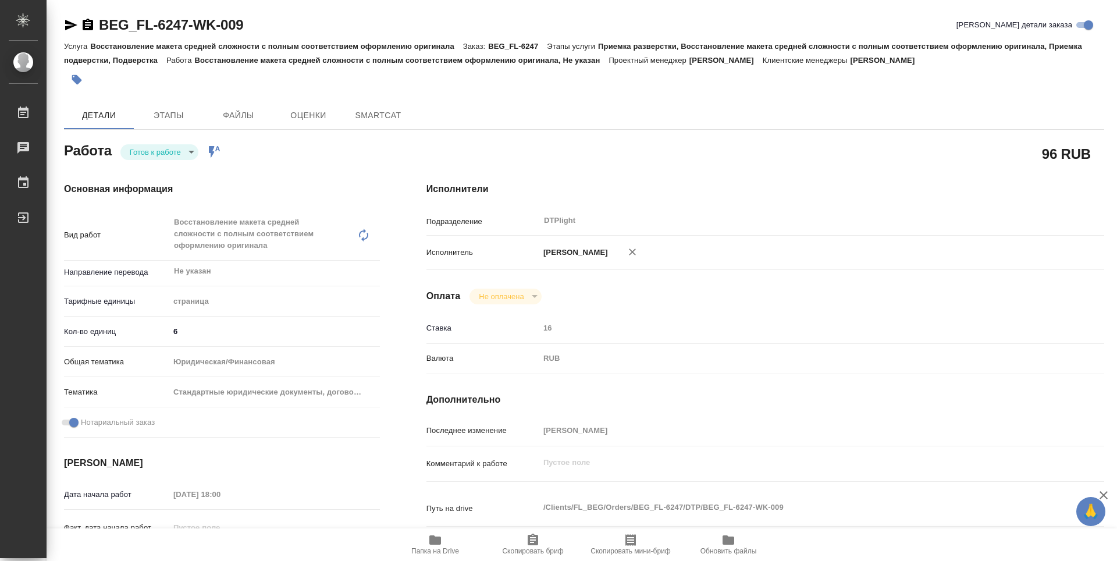
type textarea "x"
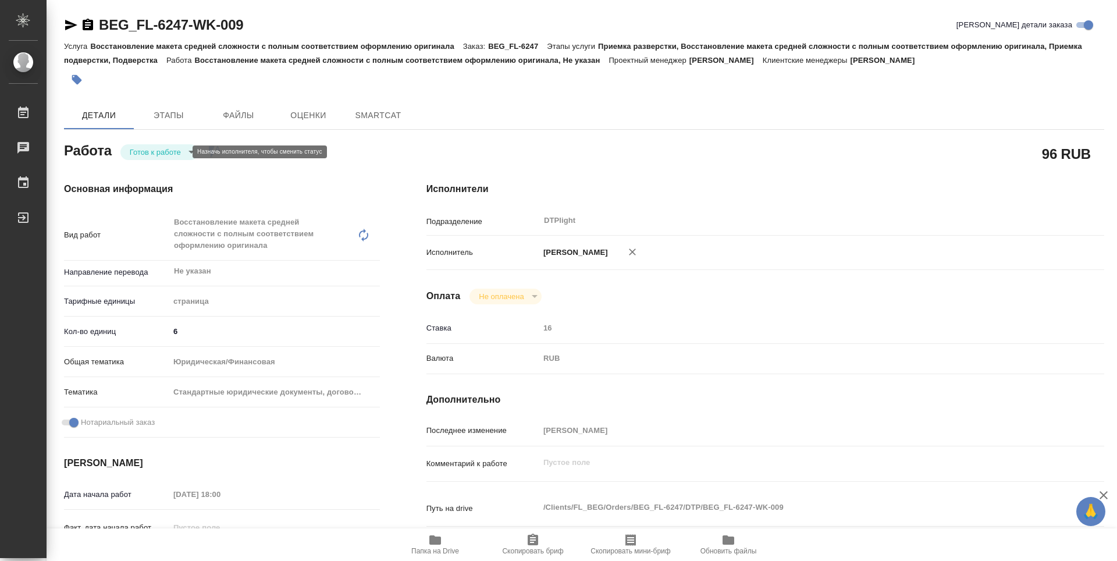
type textarea "x"
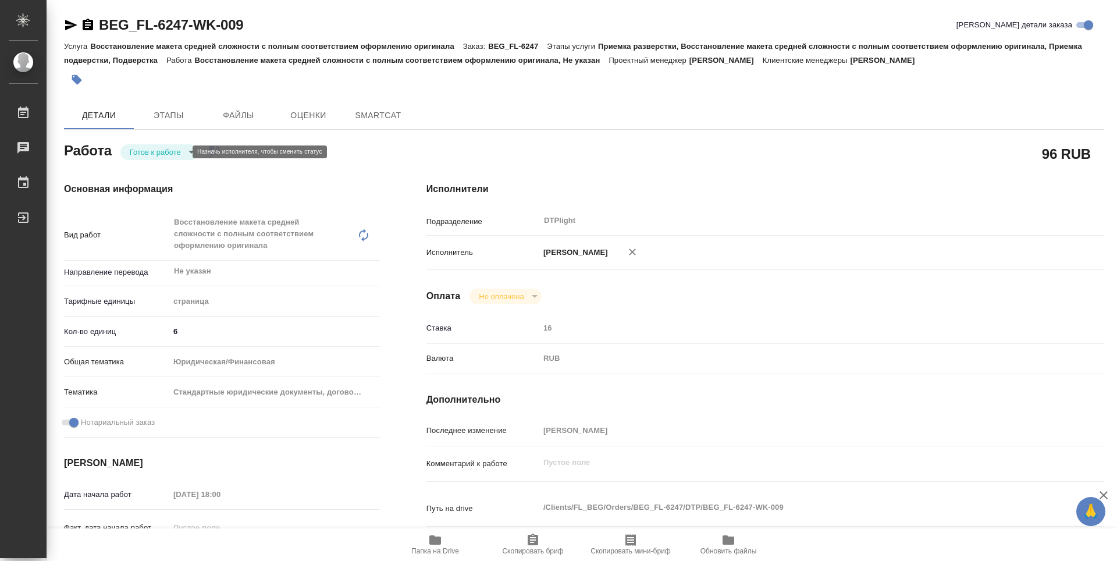
click at [142, 148] on body "🙏 .cls-1 fill:#fff; AWATERA Zubakova Viktoriya Работы Чаты График Выйти BEG_FL-…" at bounding box center [558, 280] width 1117 height 561
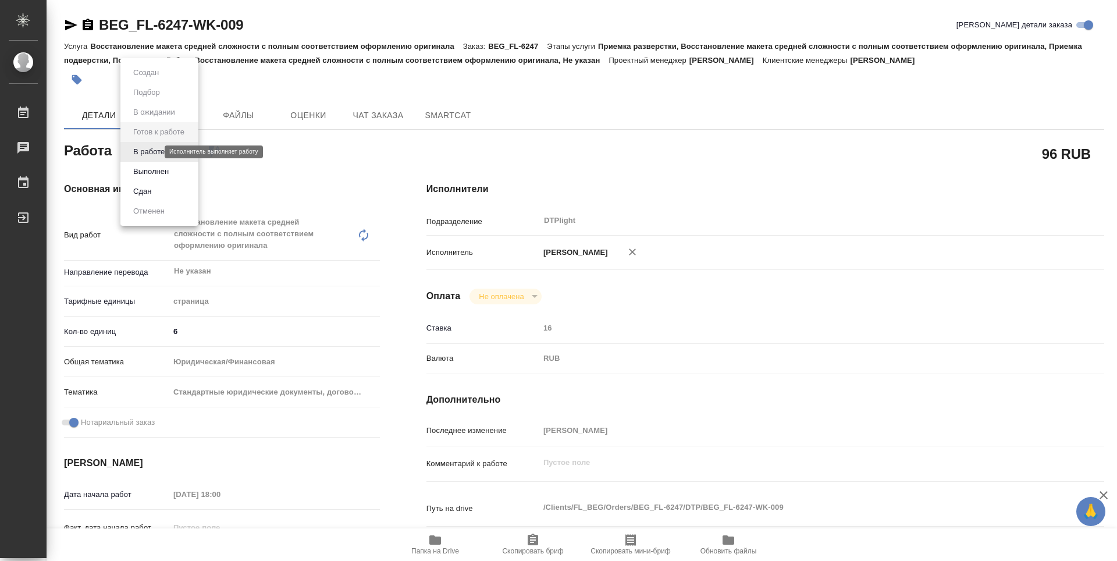
type textarea "x"
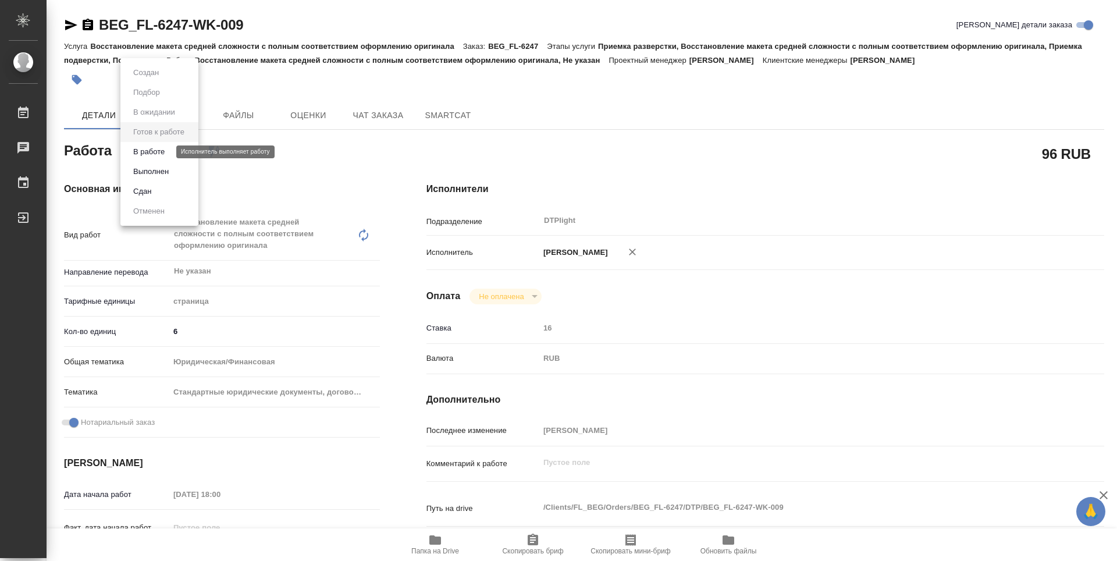
click at [142, 150] on button "В работе" at bounding box center [149, 151] width 38 height 13
type textarea "x"
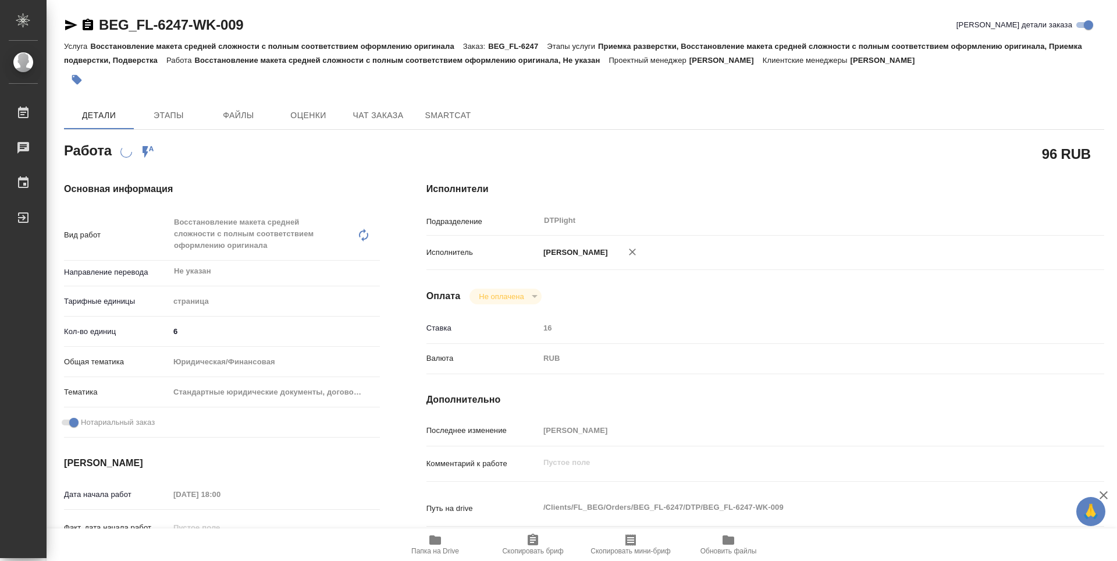
type textarea "x"
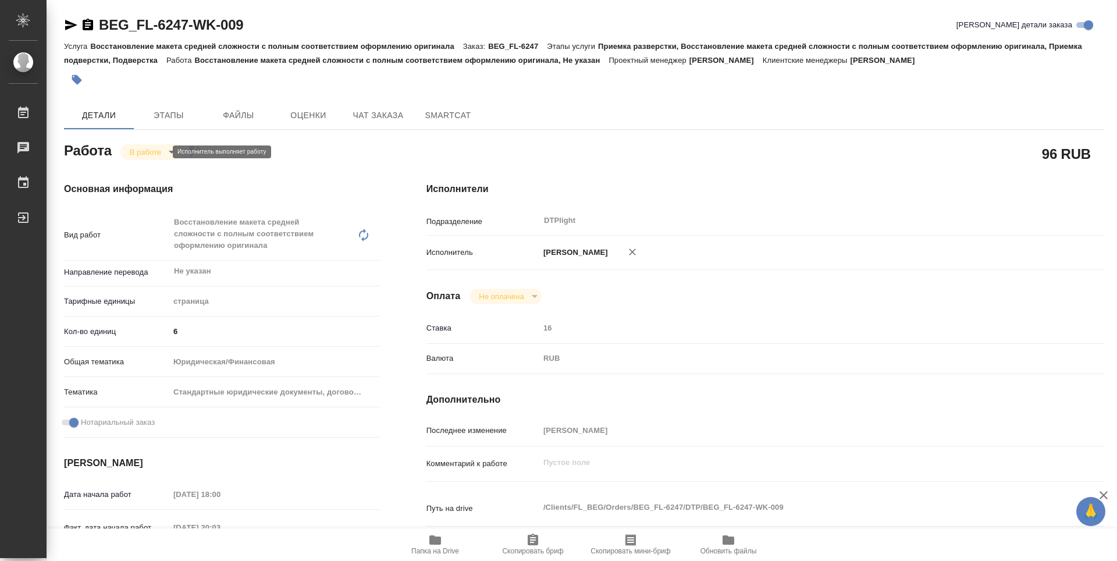
type textarea "x"
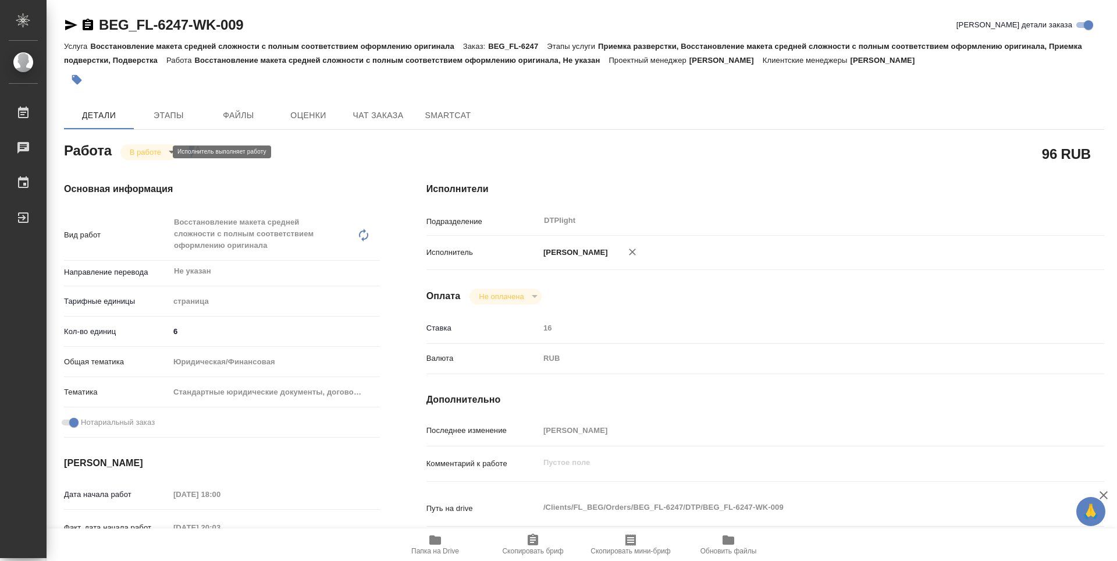
type textarea "x"
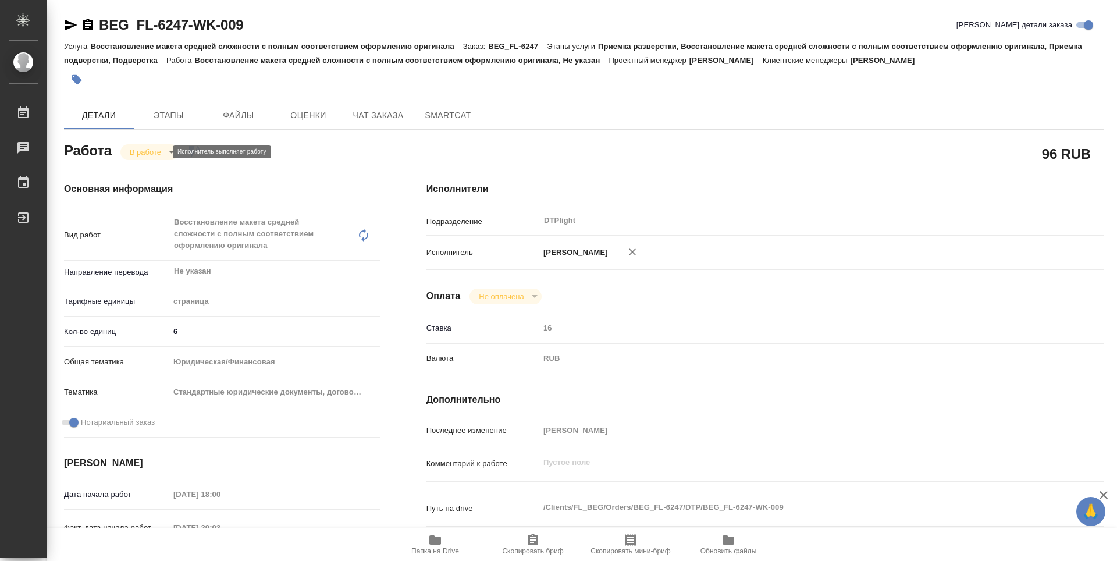
type textarea "x"
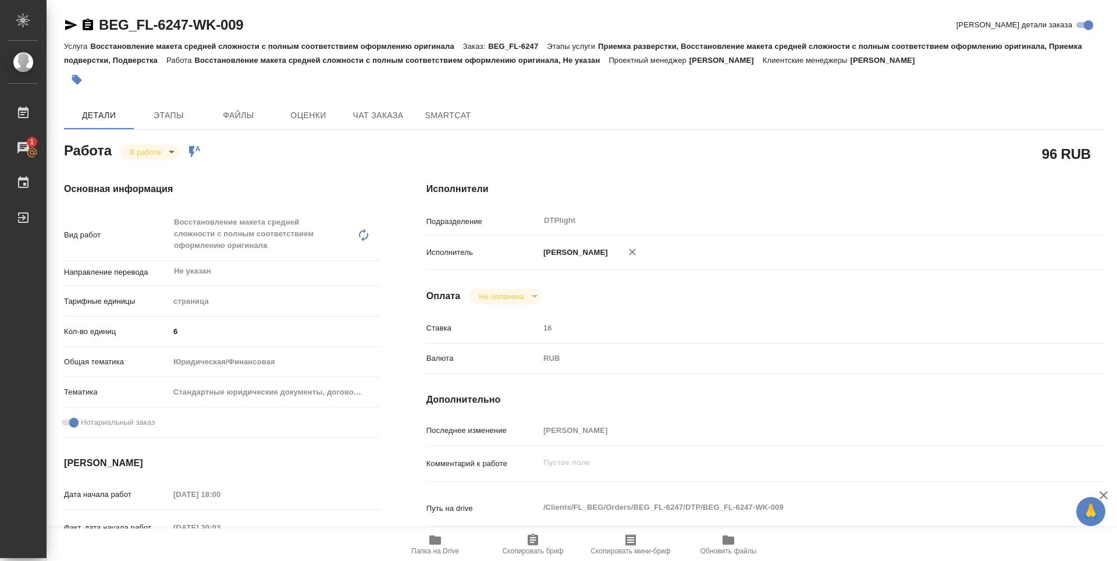
type textarea "x"
drag, startPoint x: 259, startPoint y: 29, endPoint x: 100, endPoint y: 30, distance: 159.4
click at [100, 30] on div "BEG_FL-6247-WK-009 [PERSON_NAME] детали заказа" at bounding box center [584, 25] width 1040 height 19
copy link "BEG_FL-6247-WK-009"
type textarea "x"
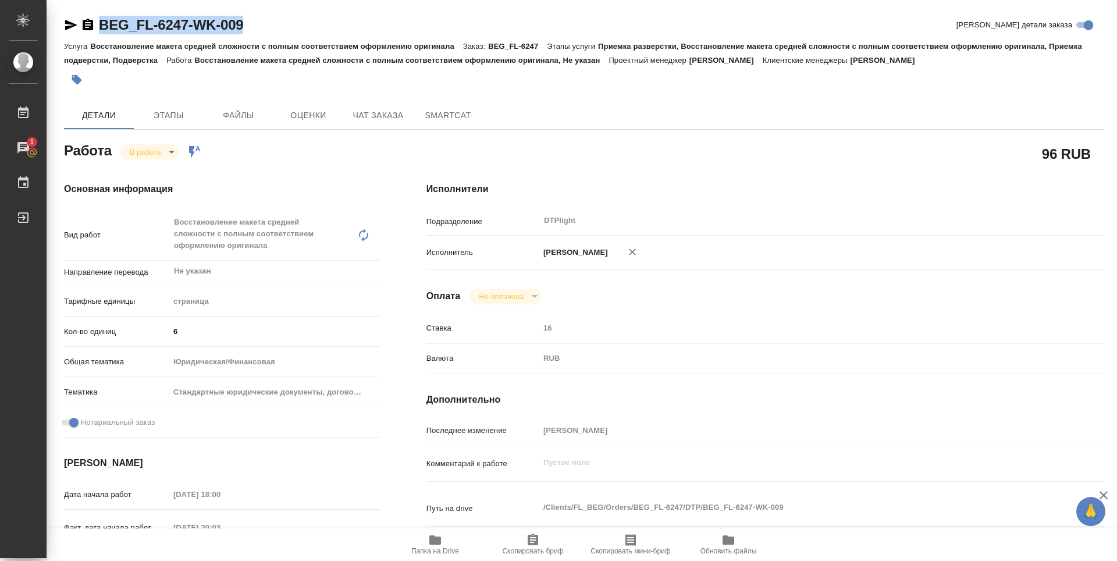
type textarea "x"
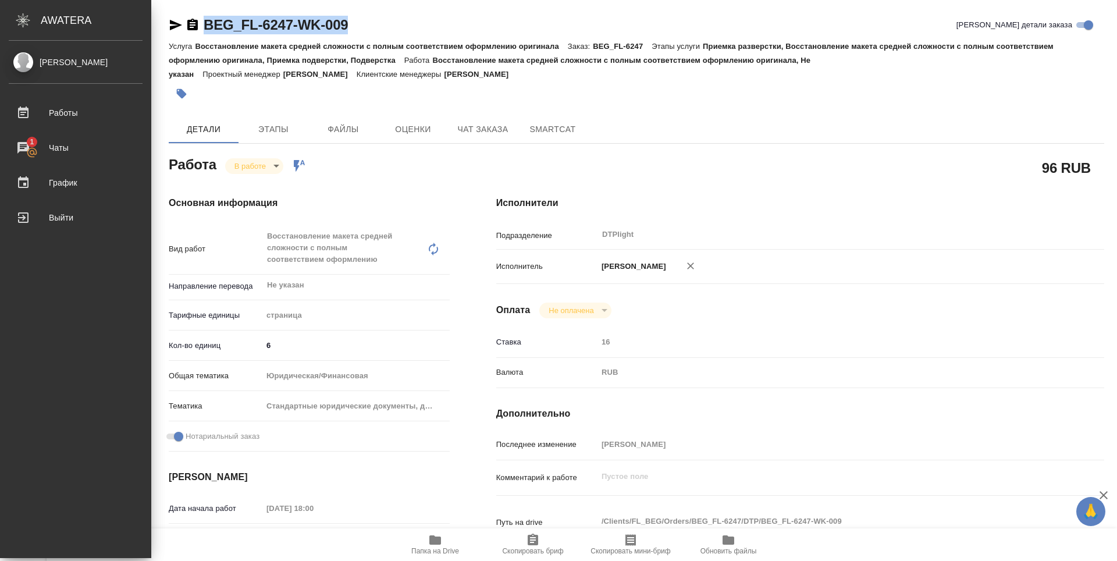
type textarea "x"
